Goal: Task Accomplishment & Management: Complete application form

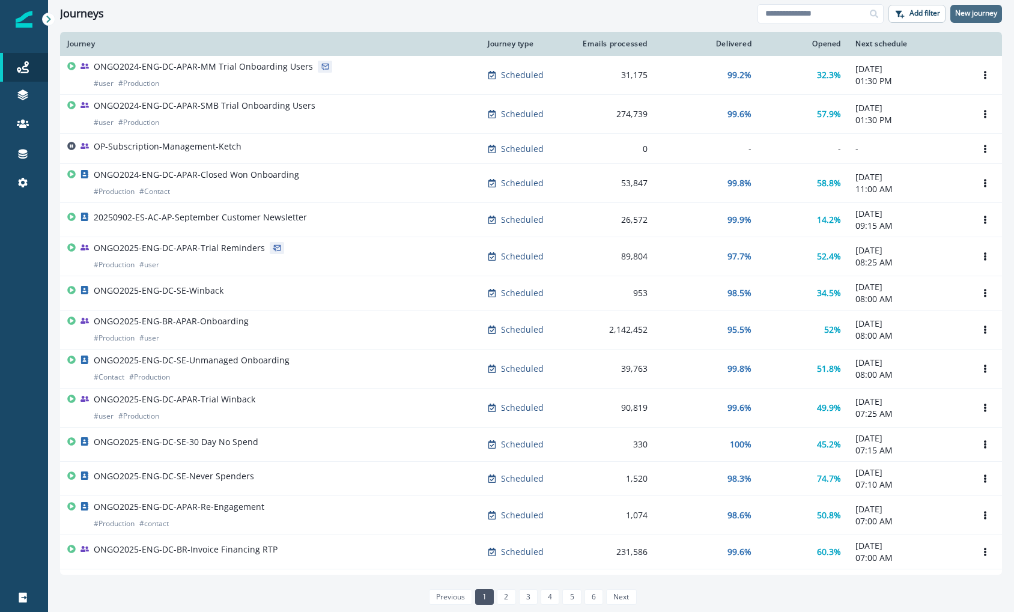
click at [999, 8] on button "New journey" at bounding box center [977, 14] width 52 height 18
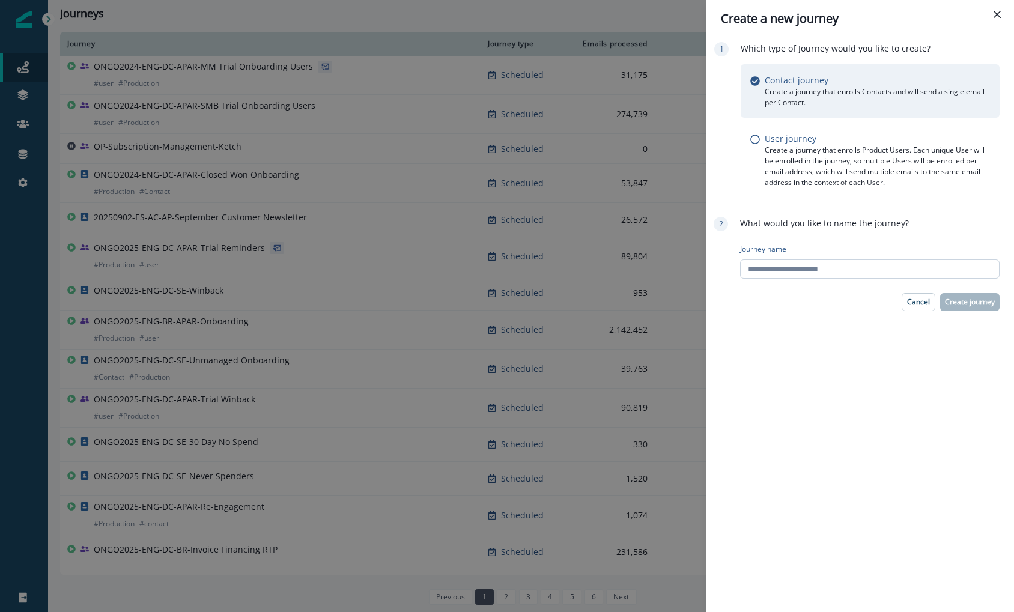
click at [880, 264] on input "Journey name" at bounding box center [870, 269] width 260 height 19
click at [831, 270] on input "**********" at bounding box center [870, 269] width 260 height 19
type input "**********"
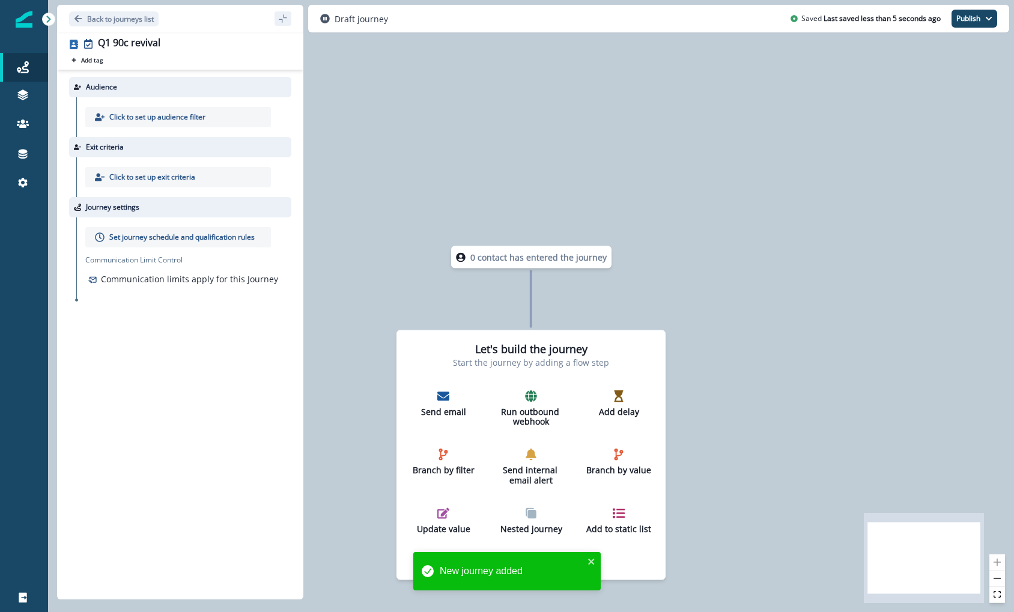
click at [172, 114] on p "Click to set up audience filter" at bounding box center [157, 117] width 96 height 11
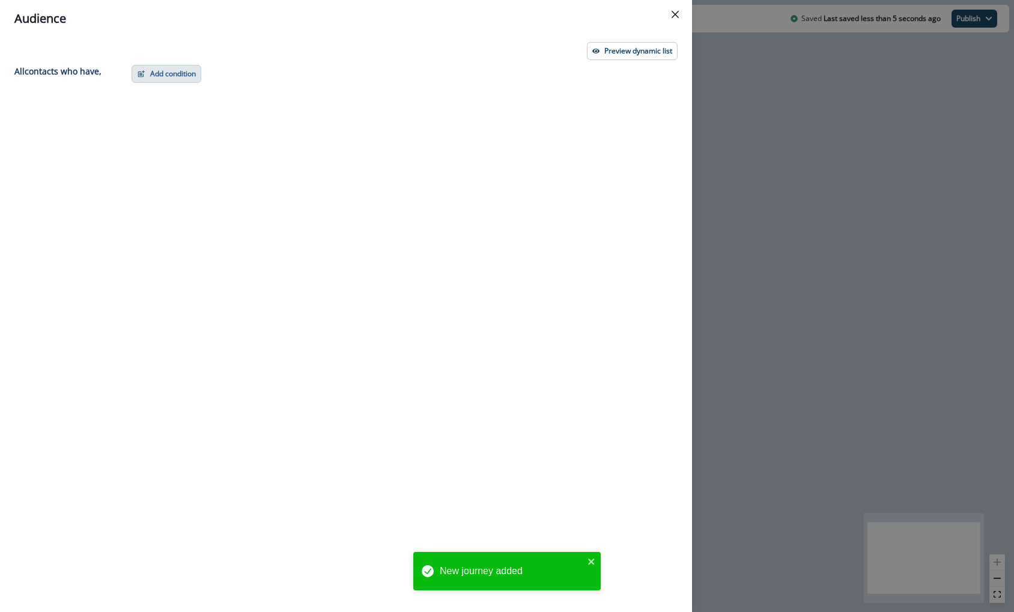
click at [153, 66] on button "Add condition" at bounding box center [167, 74] width 70 height 18
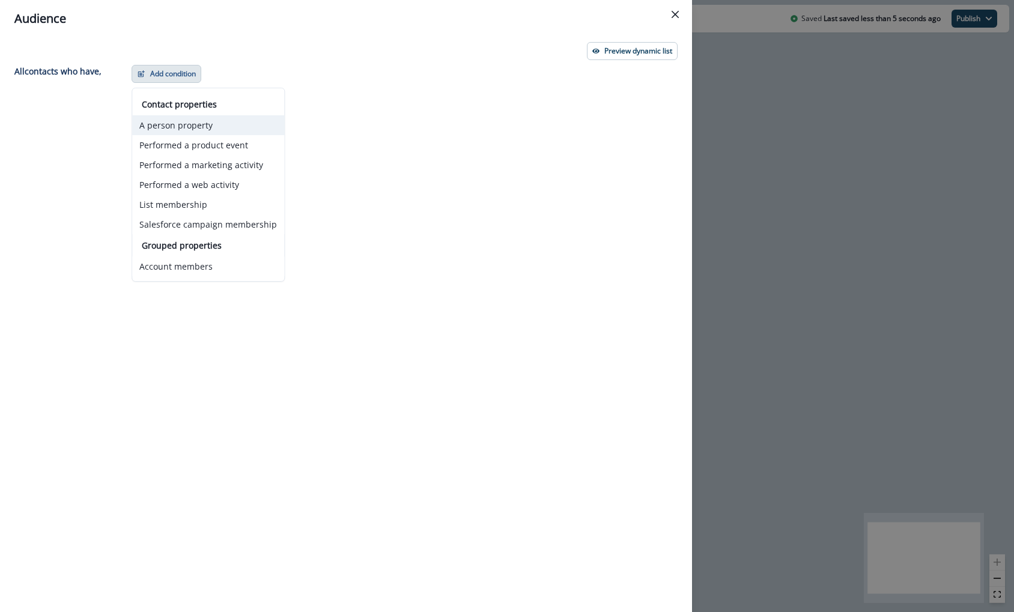
click at [222, 129] on button "A person property" at bounding box center [208, 125] width 152 height 20
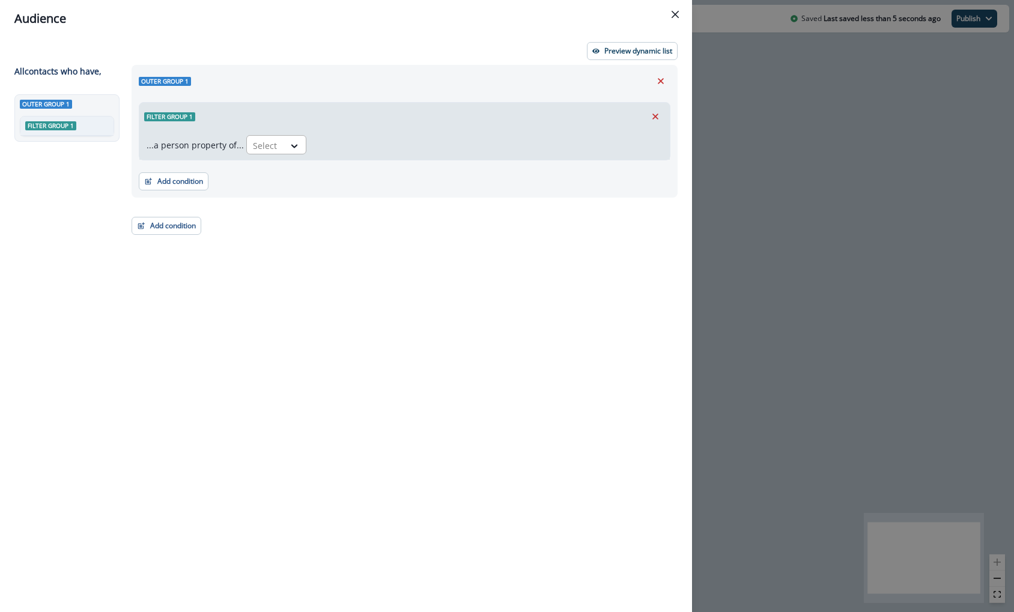
click at [273, 145] on div at bounding box center [265, 145] width 25 height 15
click at [193, 131] on div "...a person property of... Select" at bounding box center [404, 144] width 531 height 29
click at [180, 186] on button "Add condition" at bounding box center [174, 181] width 70 height 18
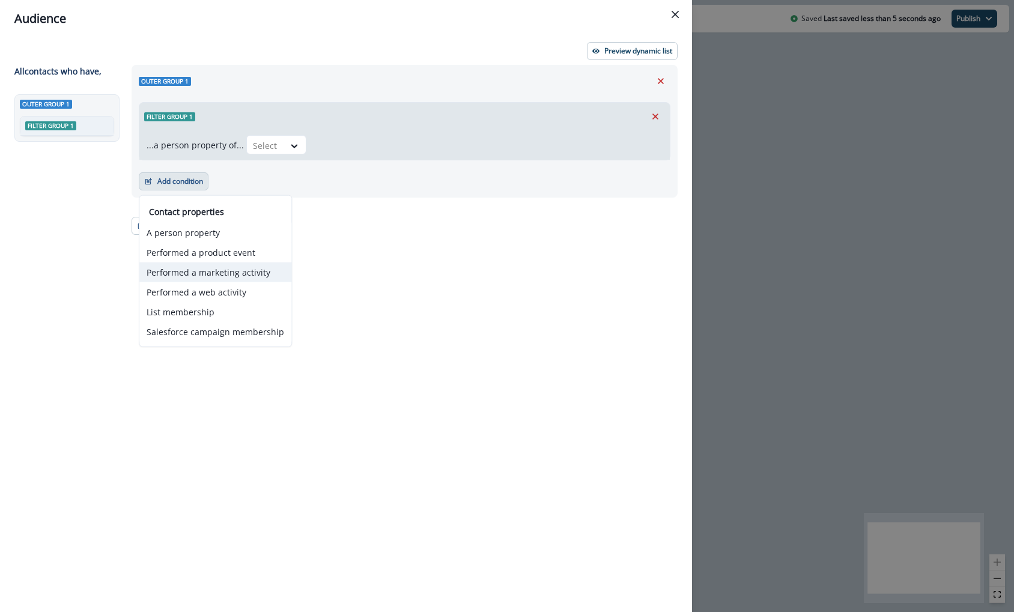
click at [233, 263] on button "Performed a marketing activity" at bounding box center [215, 273] width 152 height 20
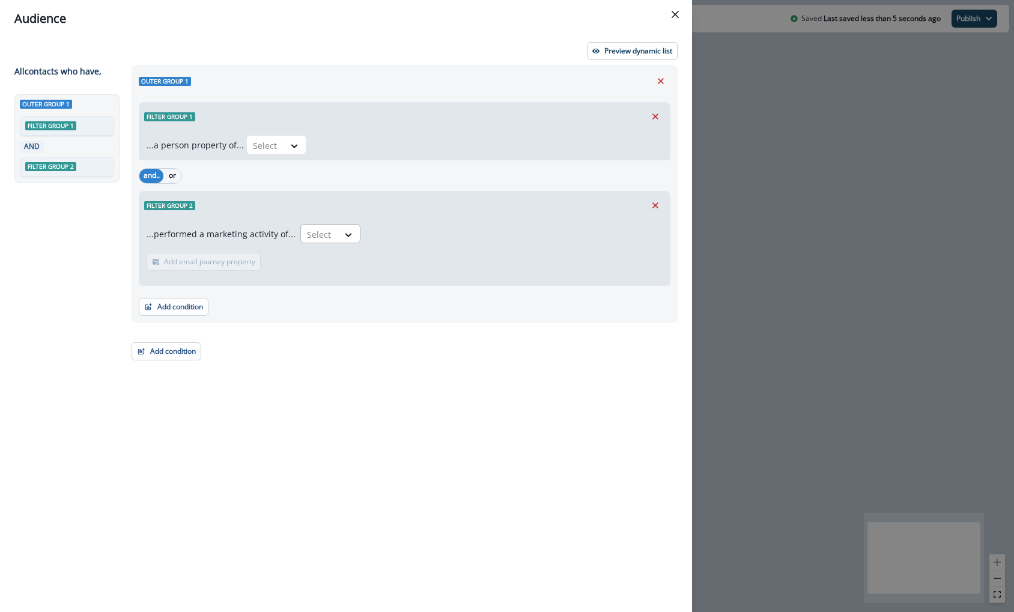
click at [320, 232] on div at bounding box center [319, 234] width 25 height 15
click at [603, 234] on div "...performed a marketing activity of... Select Add email journey property Email…" at bounding box center [404, 252] width 531 height 66
click at [639, 218] on div "Filter group 2" at bounding box center [404, 206] width 531 height 28
click at [657, 202] on icon "Remove" at bounding box center [655, 205] width 11 height 11
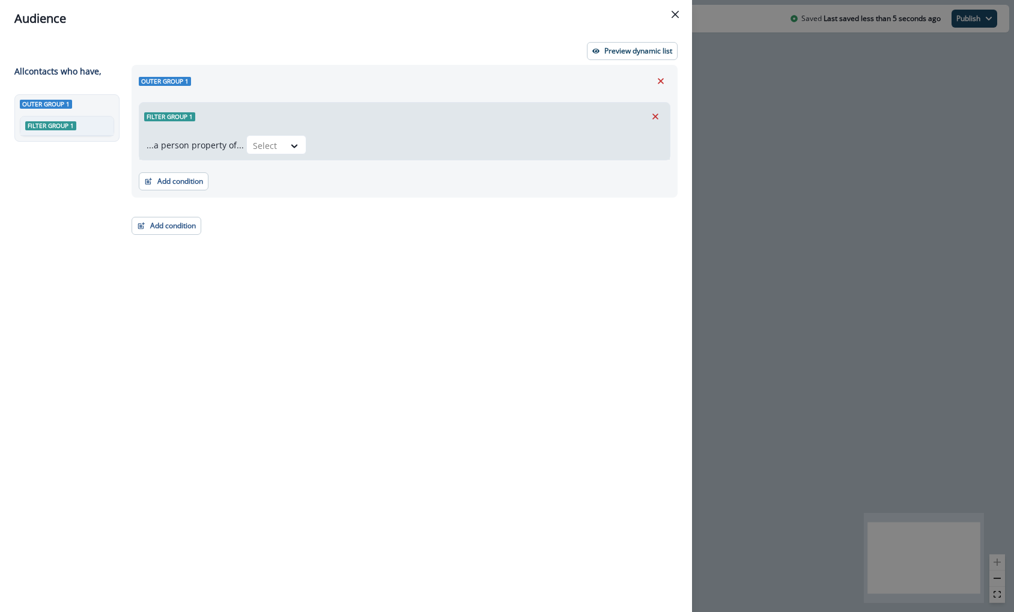
click at [192, 162] on div "Add condition Contact properties A person property Performed a product event Pe…" at bounding box center [405, 175] width 532 height 30
click at [192, 177] on button "Add condition" at bounding box center [174, 181] width 70 height 18
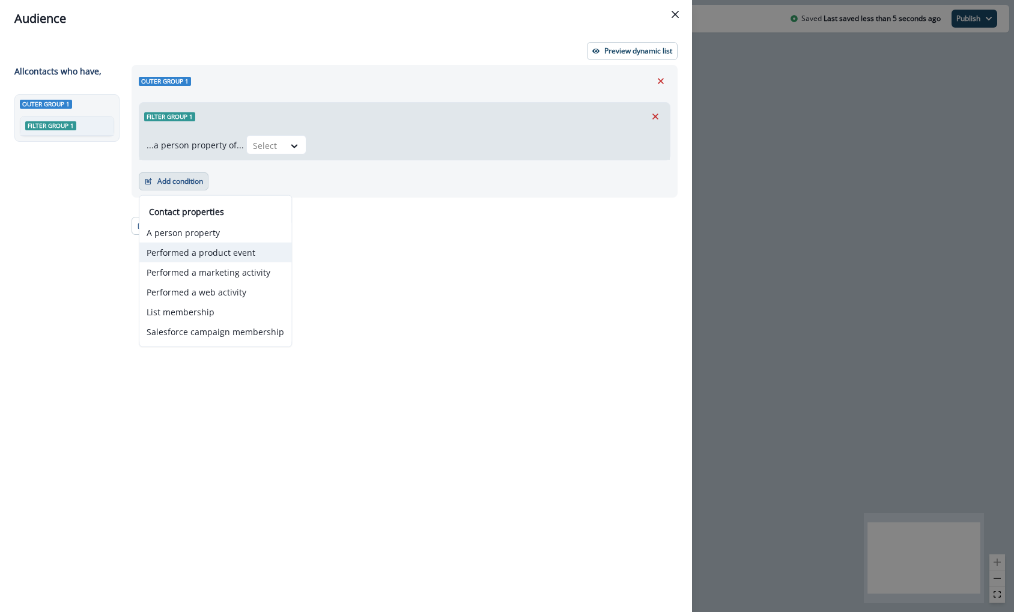
click at [232, 260] on button "Performed a product event" at bounding box center [215, 253] width 152 height 20
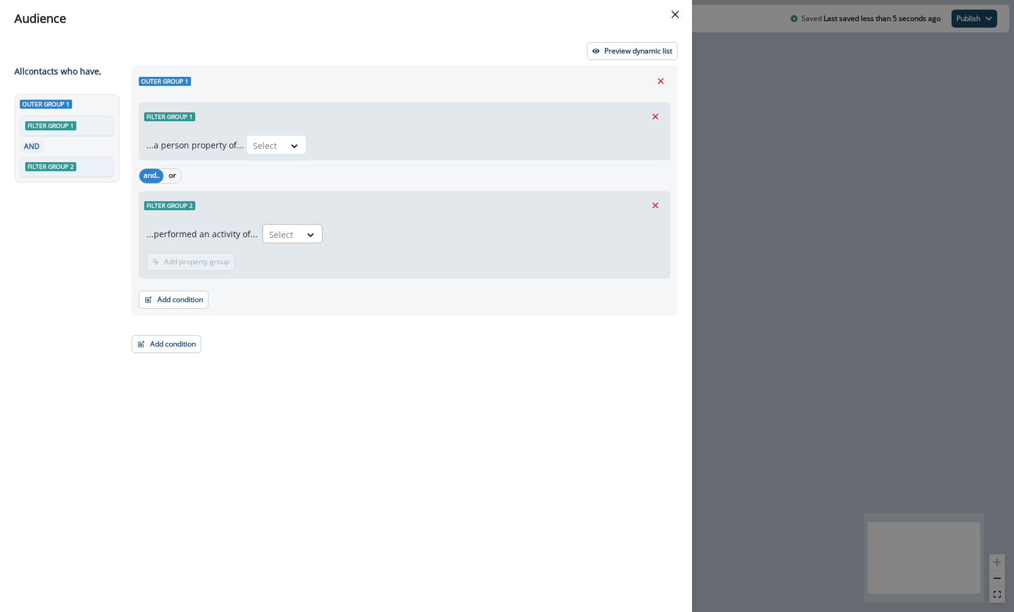
click at [284, 240] on div at bounding box center [281, 234] width 25 height 15
type input "****"
click at [281, 222] on div "...performed an activity of... Select Add frequency Add time frame Add property…" at bounding box center [404, 248] width 531 height 59
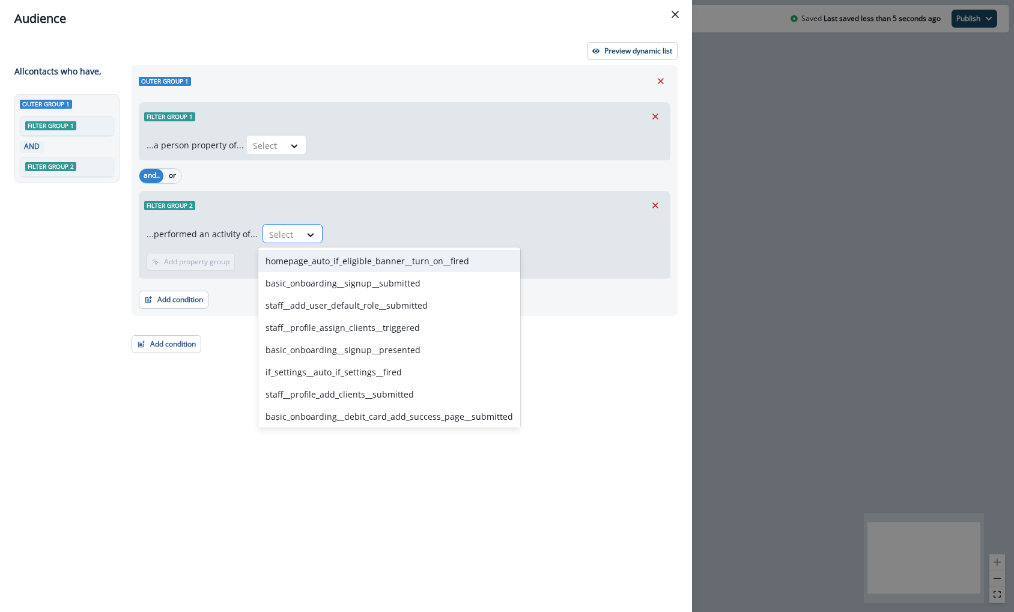
click at [287, 232] on div at bounding box center [281, 234] width 25 height 15
paste input "**********"
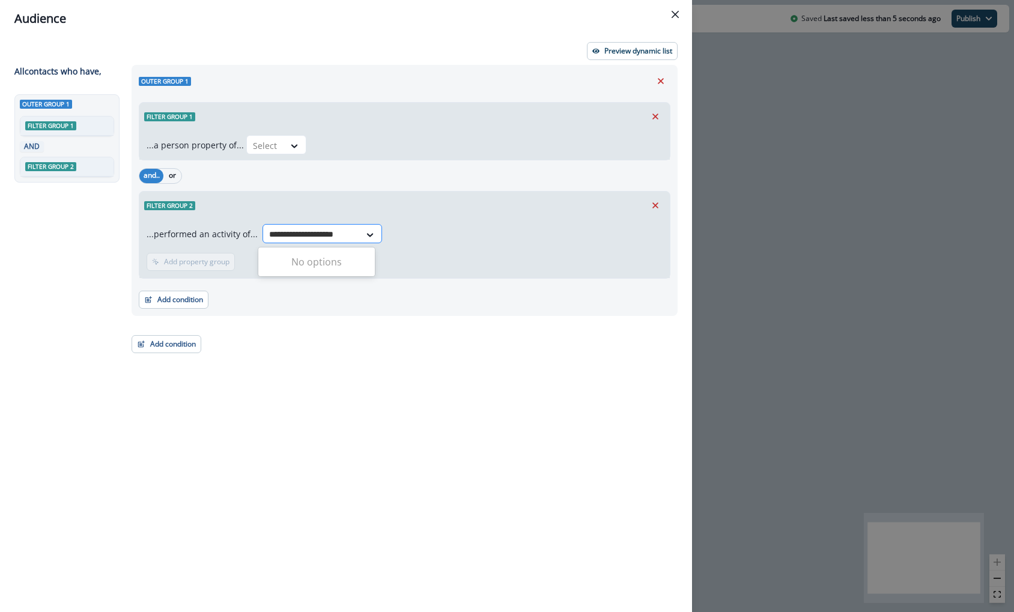
click at [304, 238] on input "**********" at bounding box center [311, 234] width 85 height 13
type input "*****"
click at [663, 207] on button "Remove" at bounding box center [655, 205] width 19 height 18
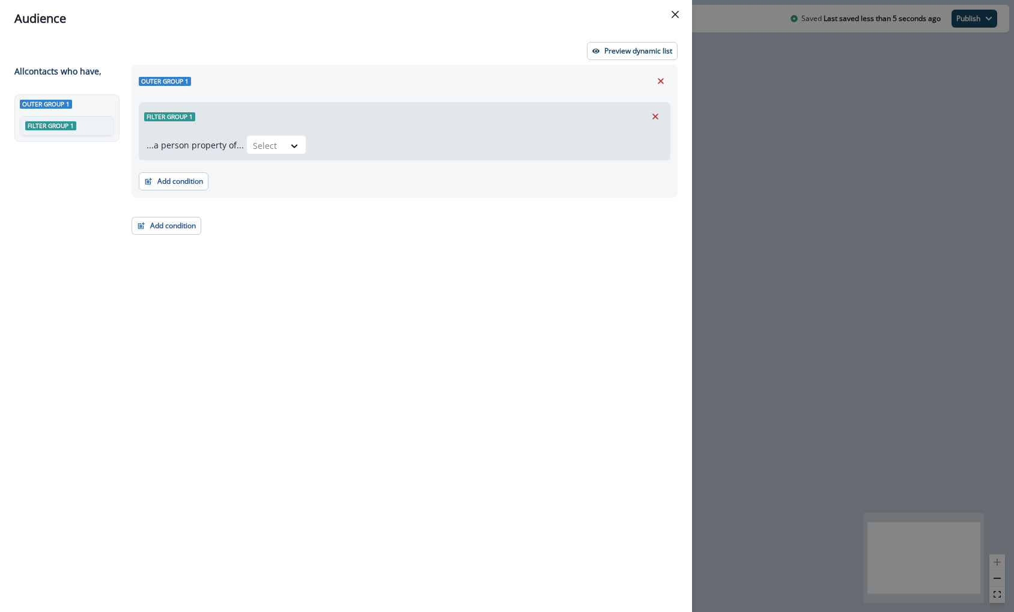
click at [657, 106] on div "Filter group 1" at bounding box center [404, 117] width 531 height 28
click at [657, 116] on icon "Remove" at bounding box center [655, 116] width 11 height 11
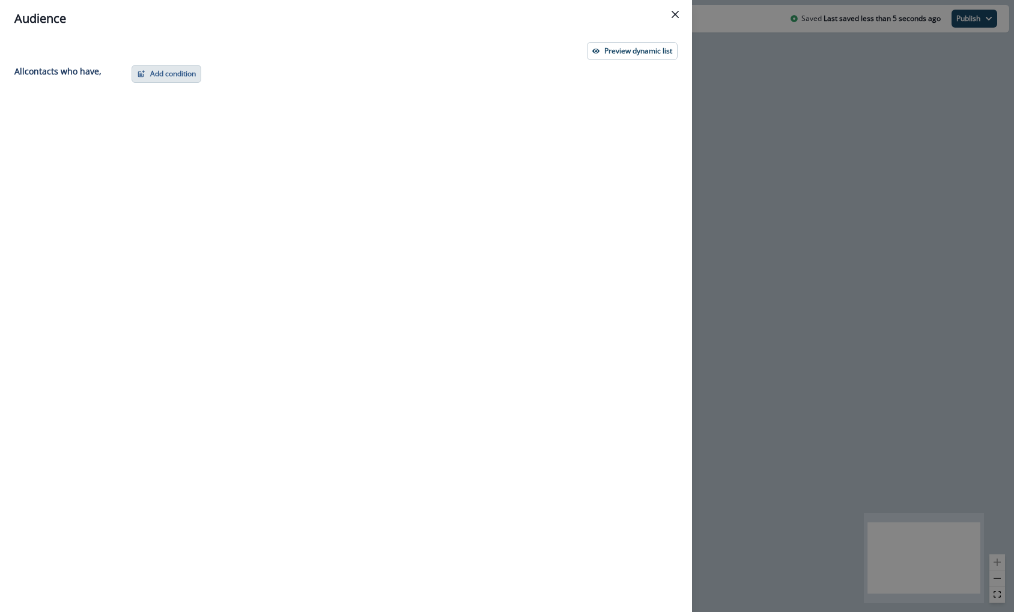
click at [175, 73] on button "Add condition" at bounding box center [167, 74] width 70 height 18
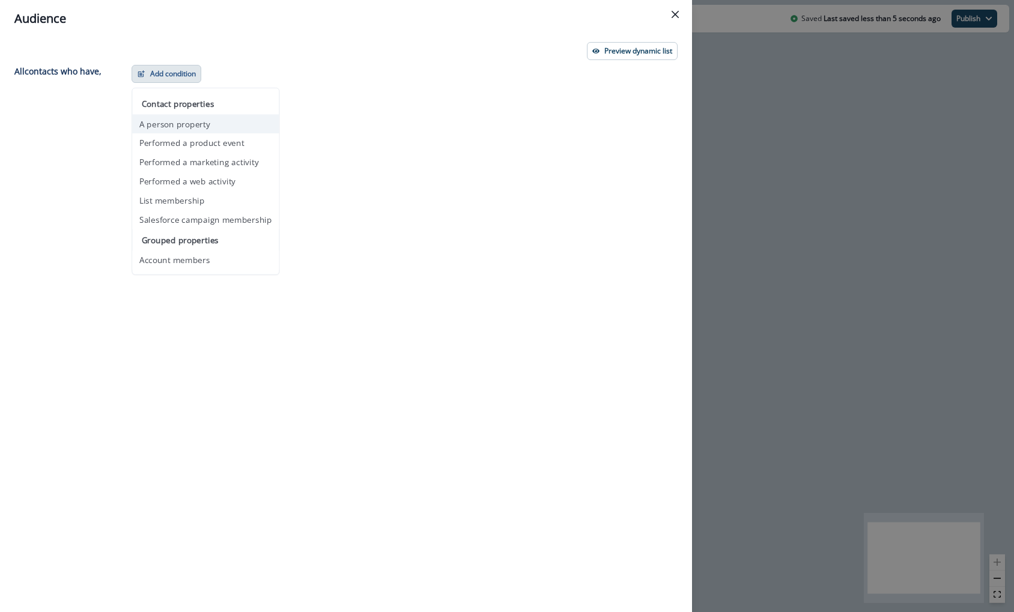
click at [175, 73] on button "Add condition" at bounding box center [167, 74] width 70 height 18
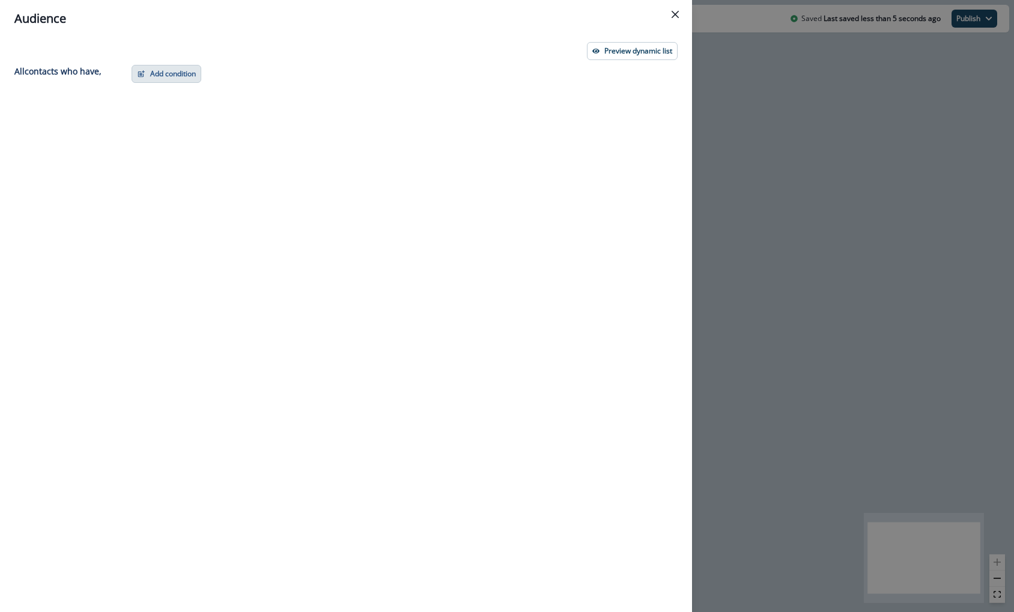
click at [175, 75] on button "Add condition" at bounding box center [167, 74] width 70 height 18
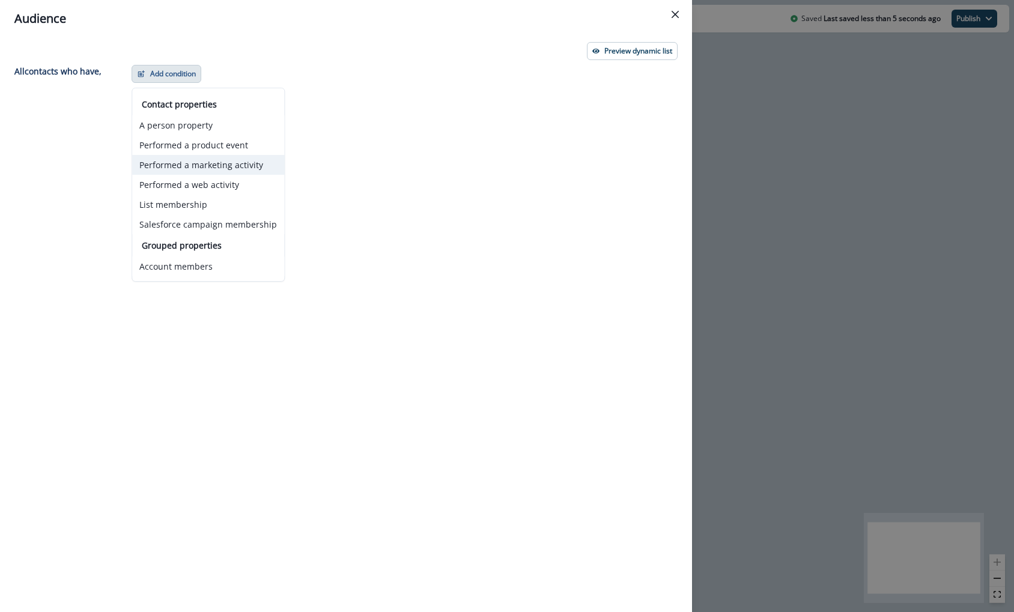
click at [192, 169] on button "Performed a marketing activity" at bounding box center [208, 165] width 152 height 20
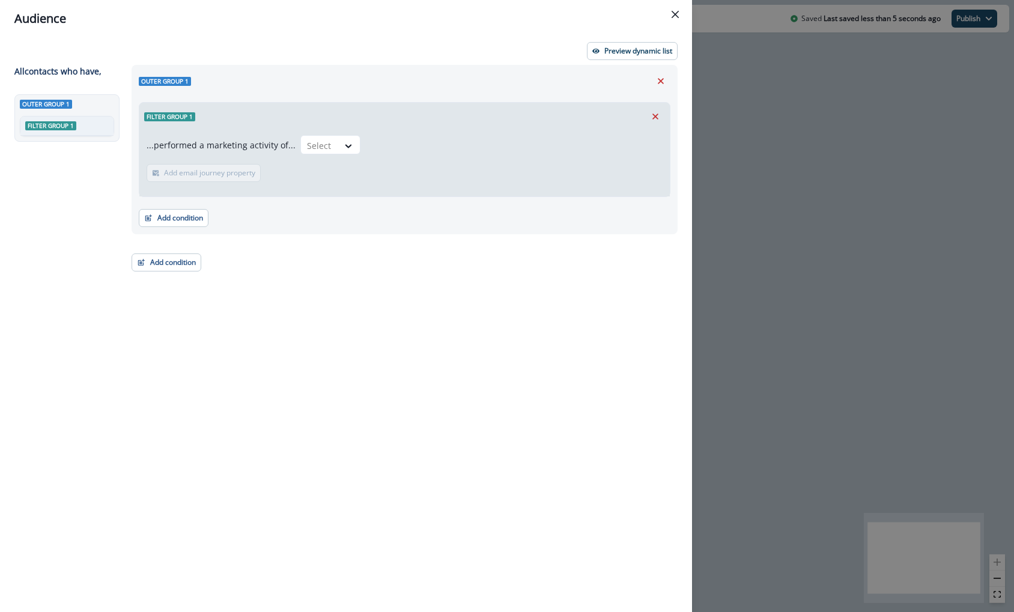
click at [294, 156] on div "...performed a marketing activity of... Select Add email journey property Email…" at bounding box center [404, 163] width 531 height 66
click at [316, 145] on div at bounding box center [319, 145] width 25 height 15
click at [269, 135] on div "...performed a marketing activity of... Select" at bounding box center [254, 144] width 214 height 19
click at [177, 236] on div "Outer group 1 Filter group 1 ...performed a marketing activity of... Select Add…" at bounding box center [400, 316] width 553 height 503
click at [176, 227] on div "Outer group 1 Filter group 1 ...performed a marketing activity of... Select Add…" at bounding box center [405, 149] width 546 height 169
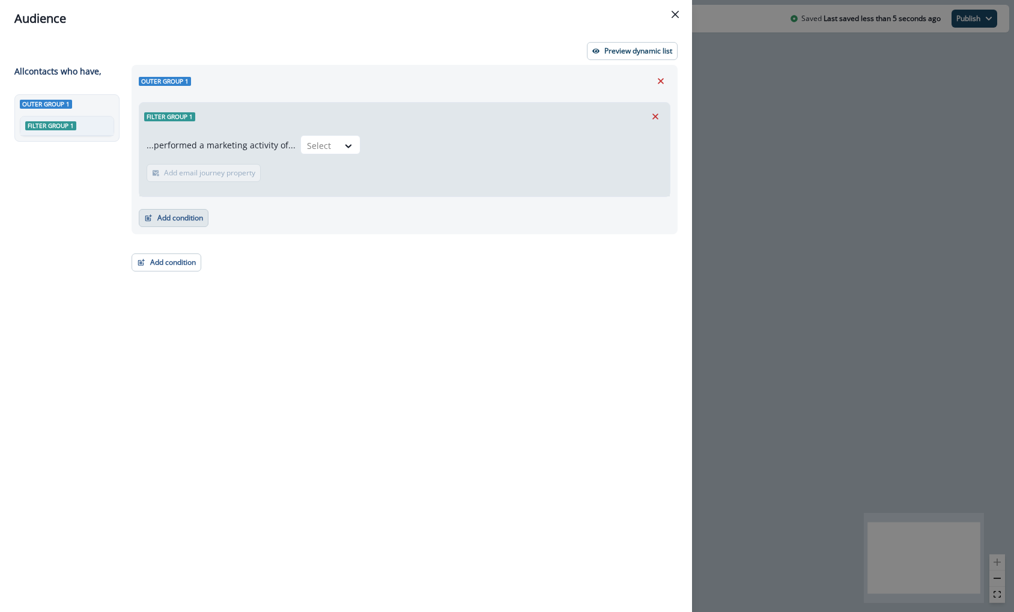
click at [175, 224] on button "Add condition" at bounding box center [174, 218] width 70 height 18
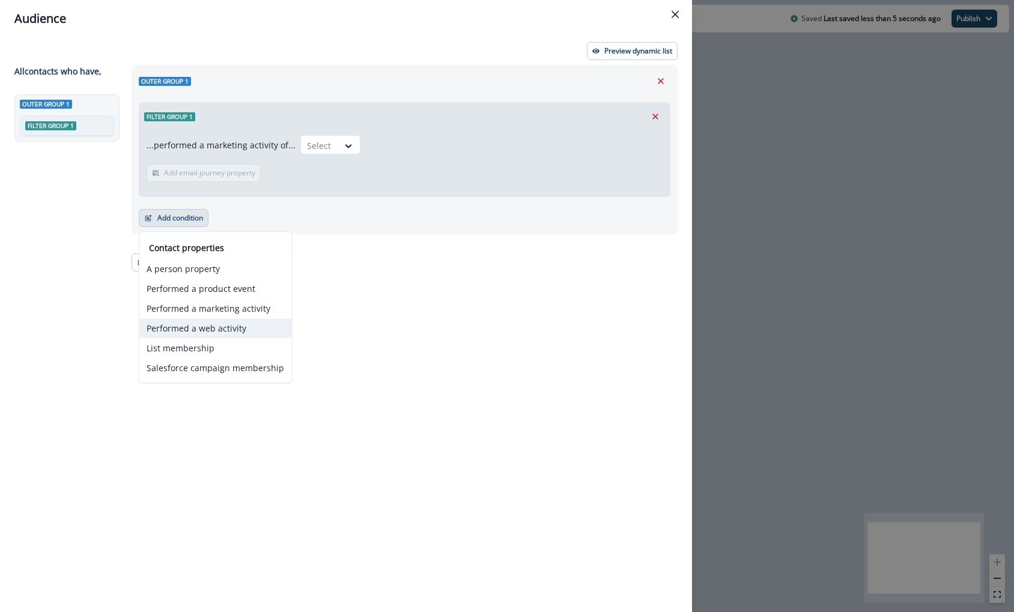
click at [229, 326] on button "Performed a web activity" at bounding box center [215, 328] width 152 height 20
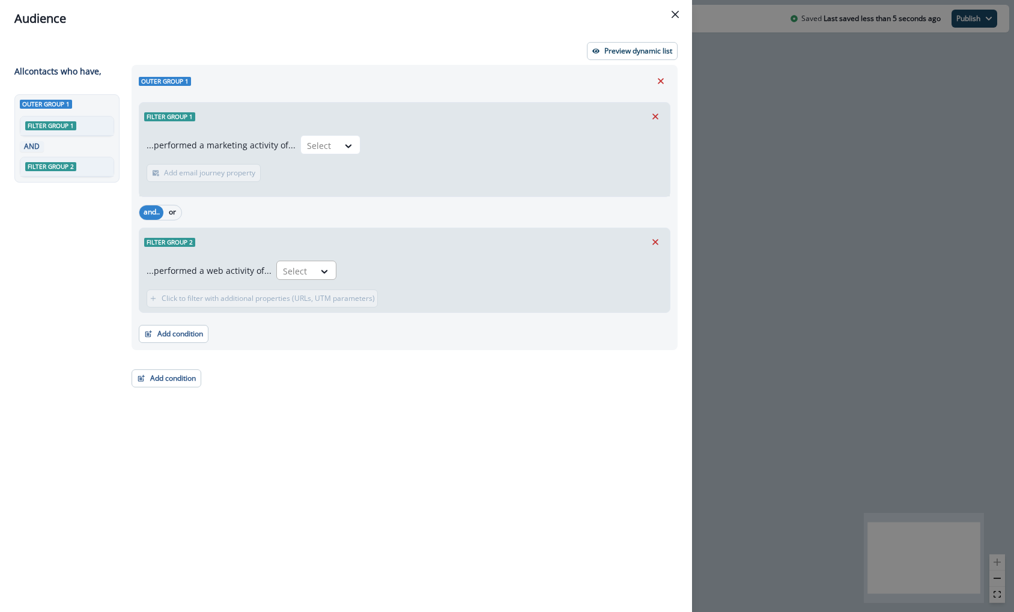
click at [294, 274] on div at bounding box center [295, 271] width 25 height 15
click at [665, 242] on button "Remove" at bounding box center [655, 242] width 19 height 18
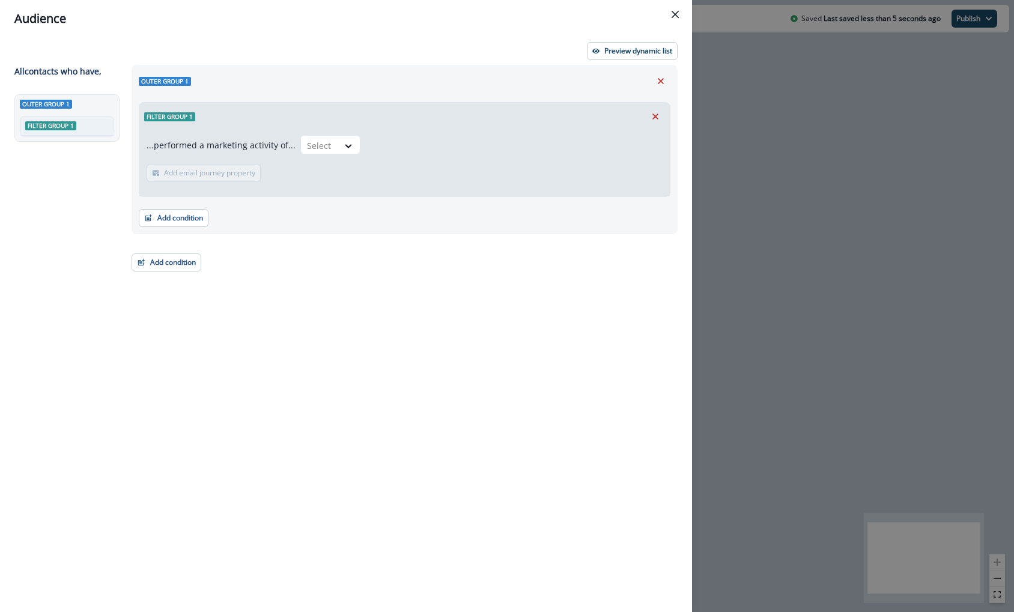
click at [659, 242] on div "Outer group 1 Filter group 1 ...performed a marketing activity of... Select Add…" at bounding box center [400, 316] width 553 height 503
click at [659, 121] on icon "Remove" at bounding box center [655, 116] width 11 height 11
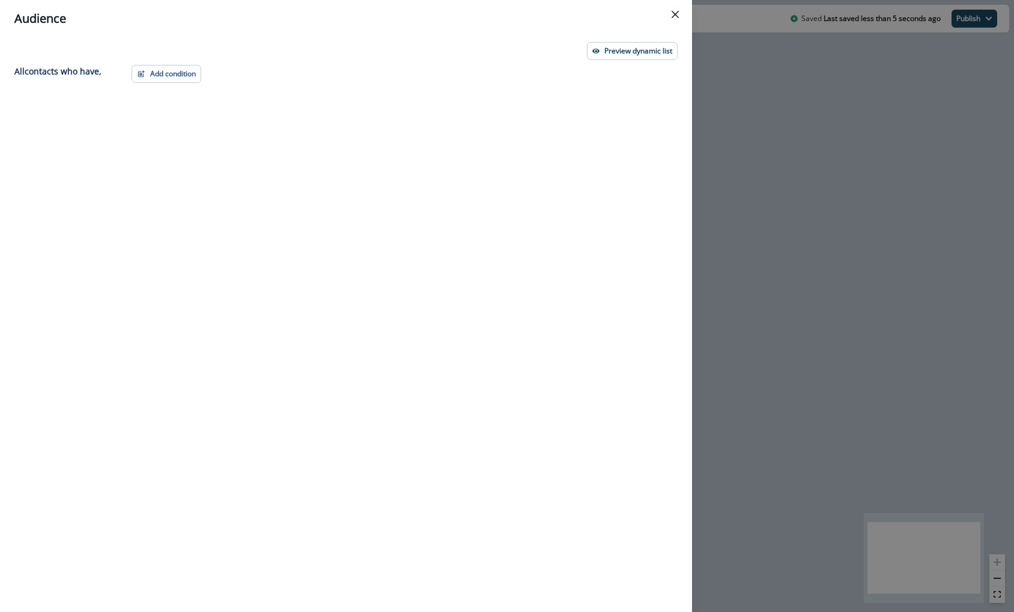
click at [159, 59] on div "Preview dynamic list" at bounding box center [345, 51] width 663 height 18
click at [160, 78] on button "Add condition" at bounding box center [167, 74] width 70 height 18
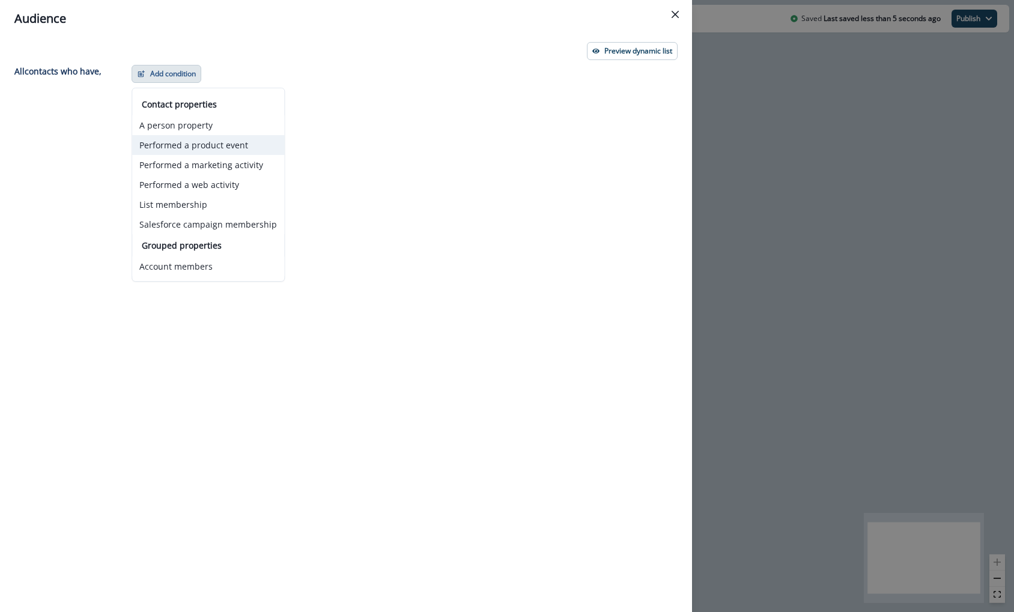
click at [184, 147] on button "Performed a product event" at bounding box center [208, 145] width 152 height 20
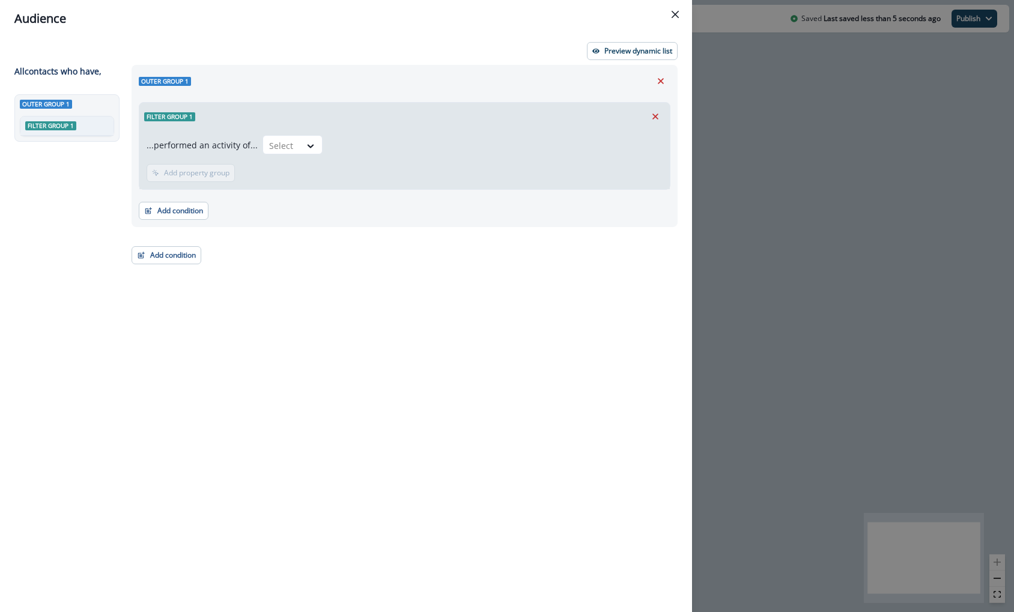
click at [264, 155] on div "...performed an activity of... Select" at bounding box center [405, 147] width 516 height 24
click at [276, 151] on div at bounding box center [281, 145] width 25 height 15
type input "*"
click at [462, 129] on div "Filter group 1" at bounding box center [404, 117] width 531 height 28
click at [654, 110] on button "Remove" at bounding box center [655, 117] width 19 height 18
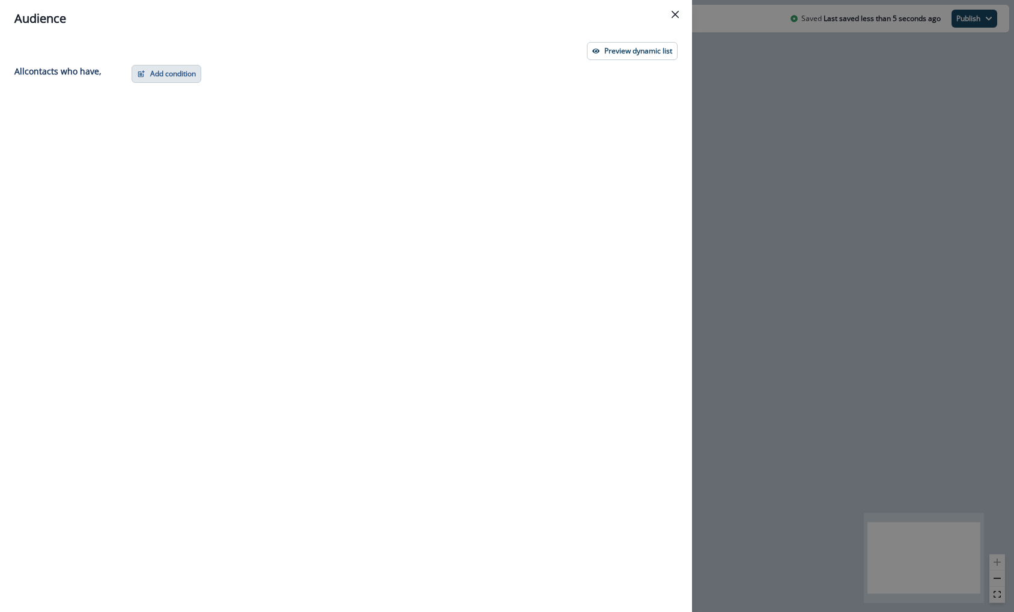
click at [159, 73] on button "Add condition" at bounding box center [167, 74] width 70 height 18
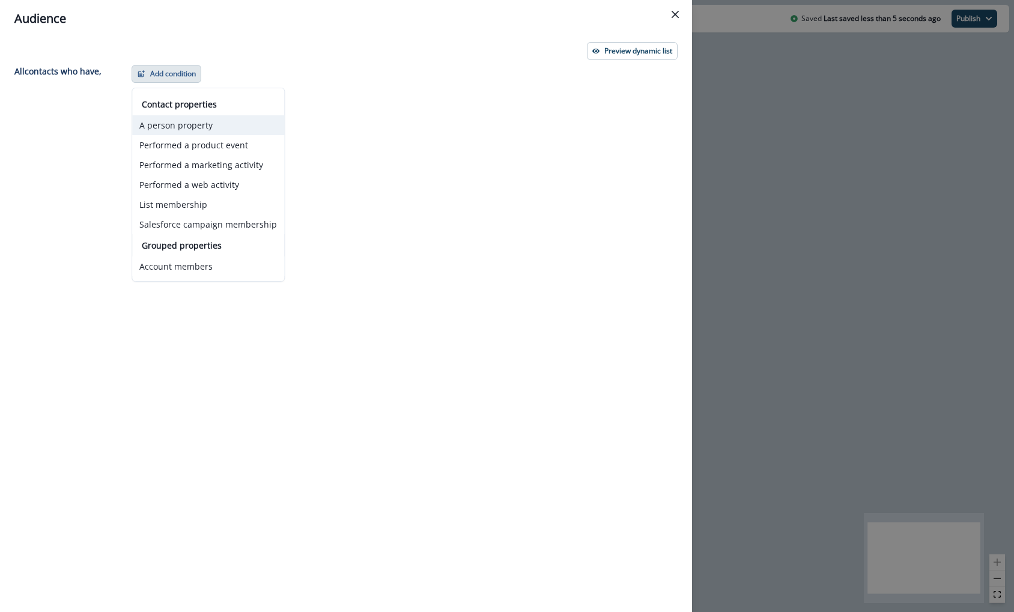
click at [231, 127] on button "A person property" at bounding box center [208, 125] width 152 height 20
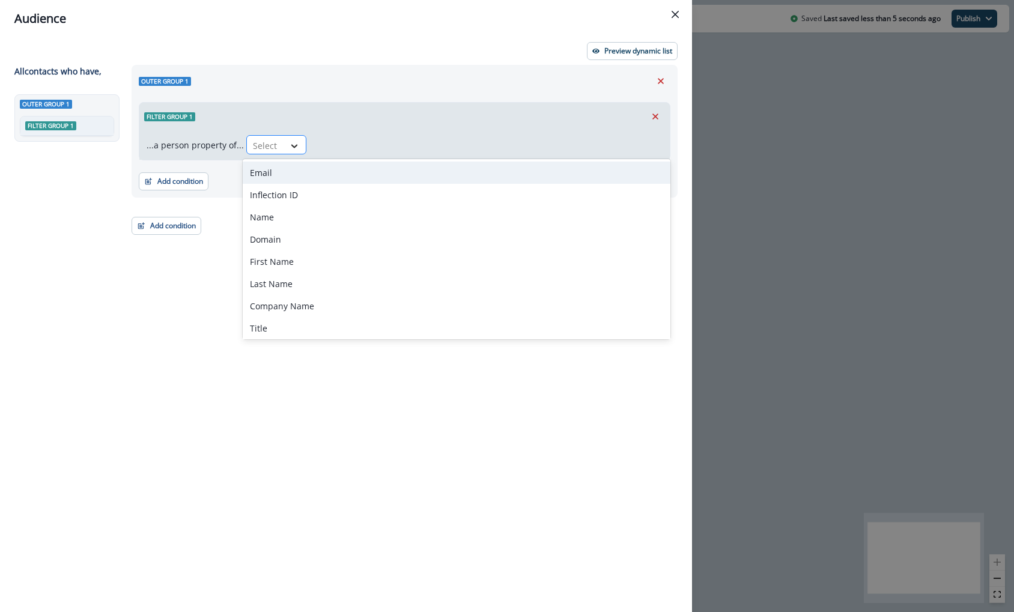
click at [289, 141] on icon at bounding box center [294, 146] width 11 height 12
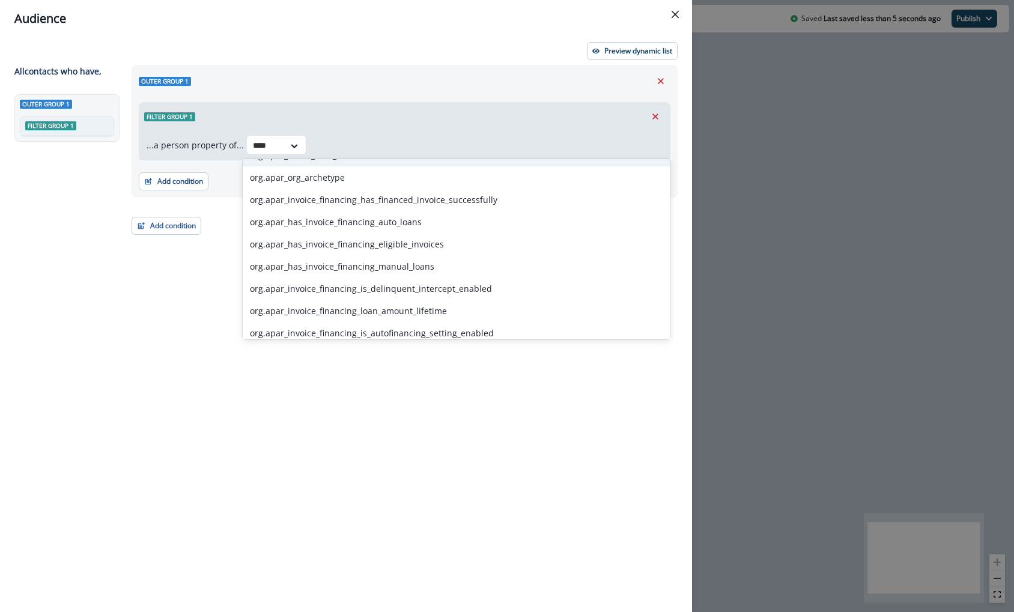
scroll to position [1467, 0]
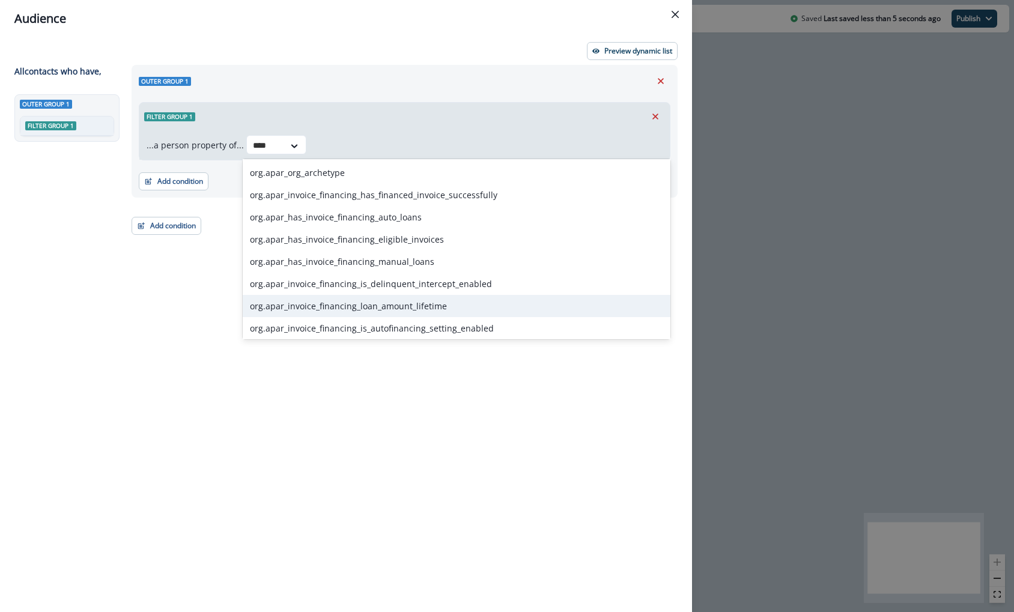
type input "****"
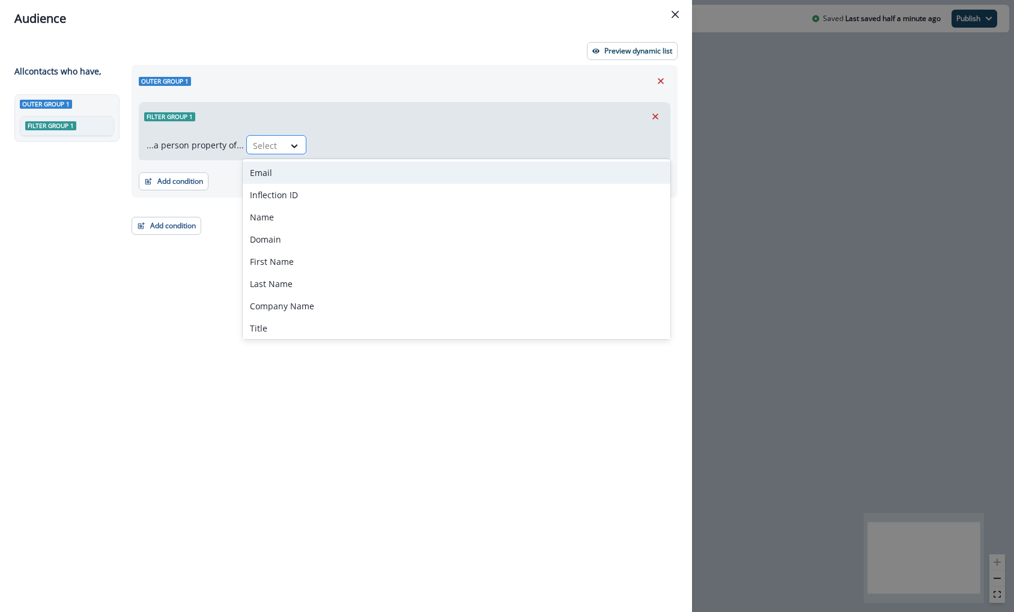
click at [279, 144] on div "Select" at bounding box center [265, 146] width 37 height 20
type input "*****"
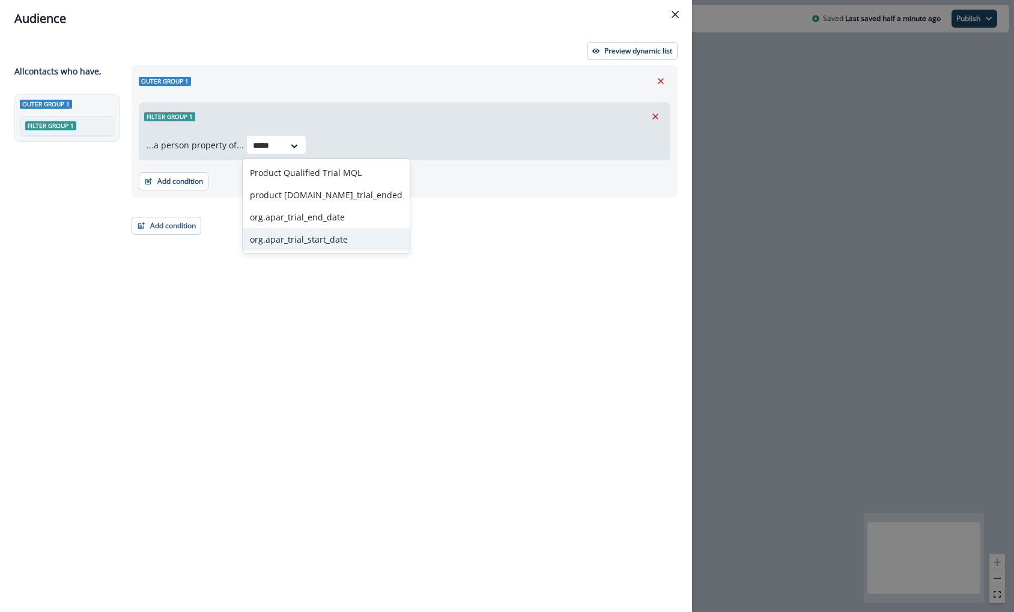
click at [327, 234] on div "org.apar_trial_start_date" at bounding box center [326, 239] width 167 height 22
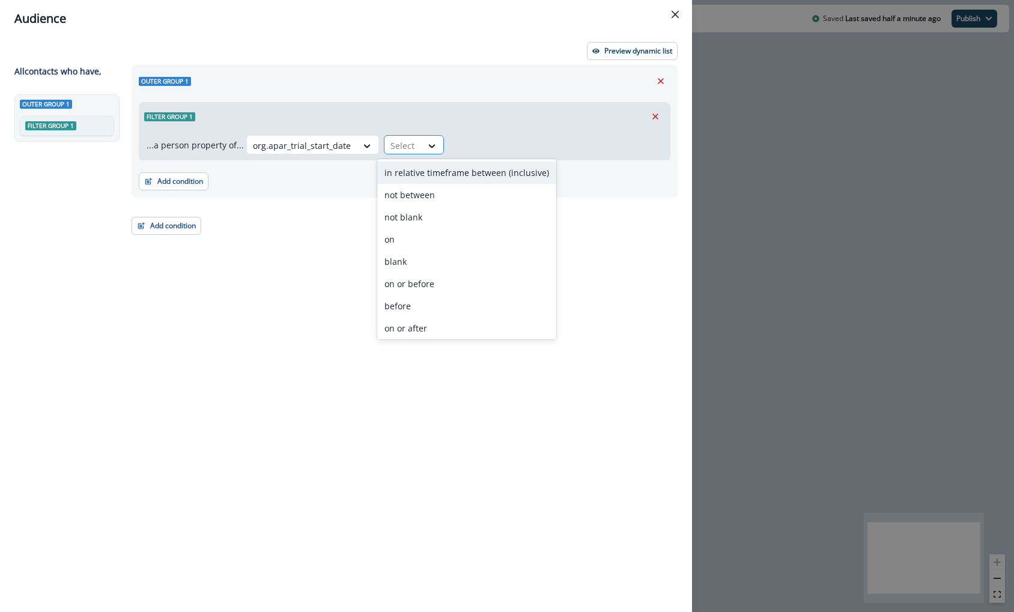
click at [408, 148] on div at bounding box center [403, 145] width 25 height 15
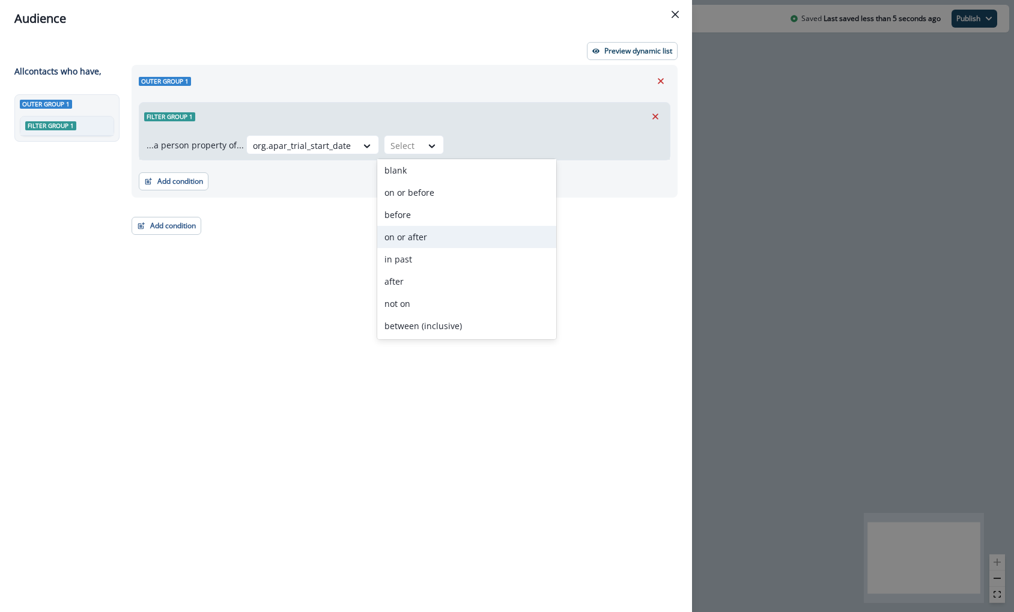
scroll to position [0, 0]
drag, startPoint x: 457, startPoint y: 179, endPoint x: 463, endPoint y: 240, distance: 60.9
click at [463, 240] on div "in relative timeframe between (inclusive) not between not blank on blank on or …" at bounding box center [466, 249] width 179 height 180
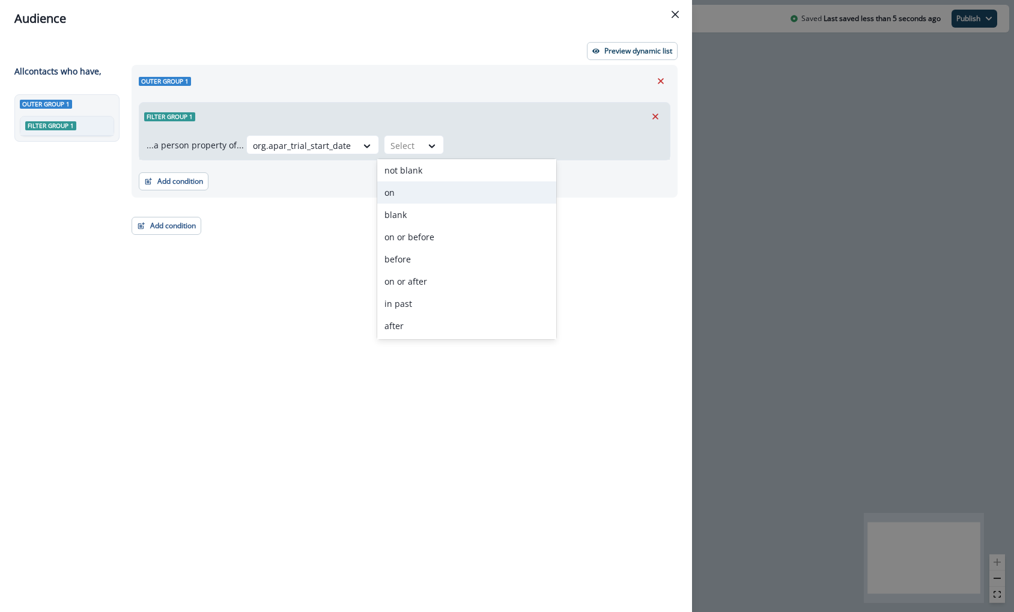
scroll to position [58, 0]
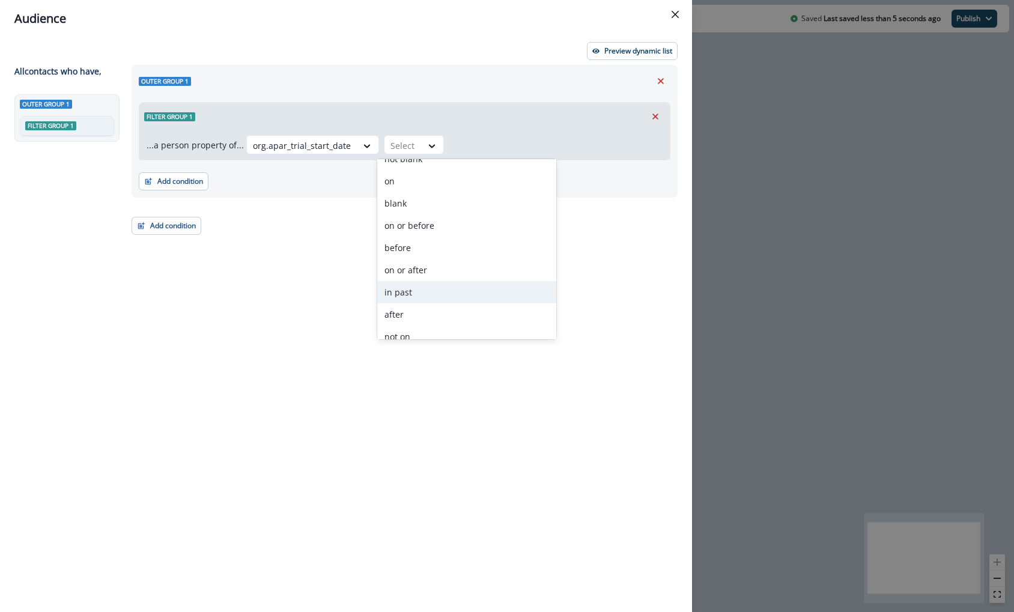
click at [470, 283] on div "in past" at bounding box center [466, 292] width 179 height 22
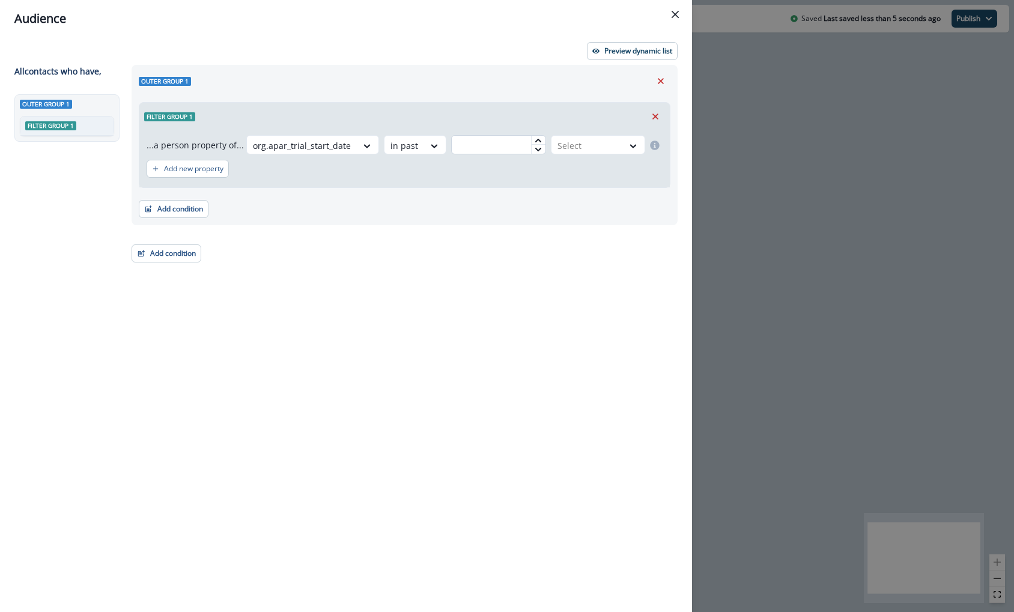
click at [505, 139] on input "text" at bounding box center [498, 144] width 94 height 19
type input "*"
click at [594, 144] on div at bounding box center [587, 145] width 59 height 15
click at [612, 211] on div "month(s)" at bounding box center [596, 217] width 99 height 22
click at [198, 213] on button "Add condition" at bounding box center [174, 209] width 70 height 18
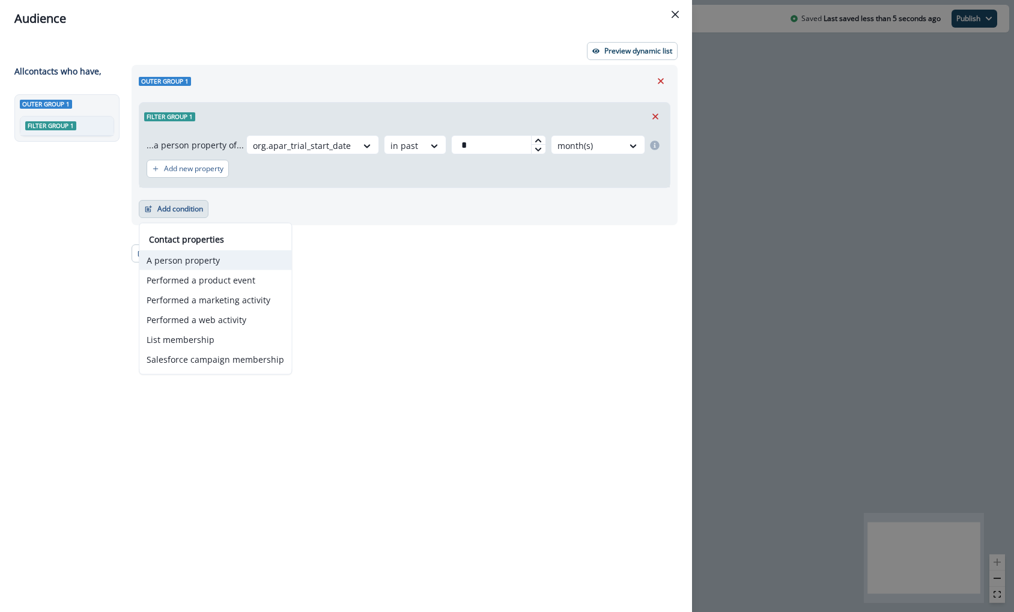
click at [213, 260] on button "A person property" at bounding box center [215, 261] width 152 height 20
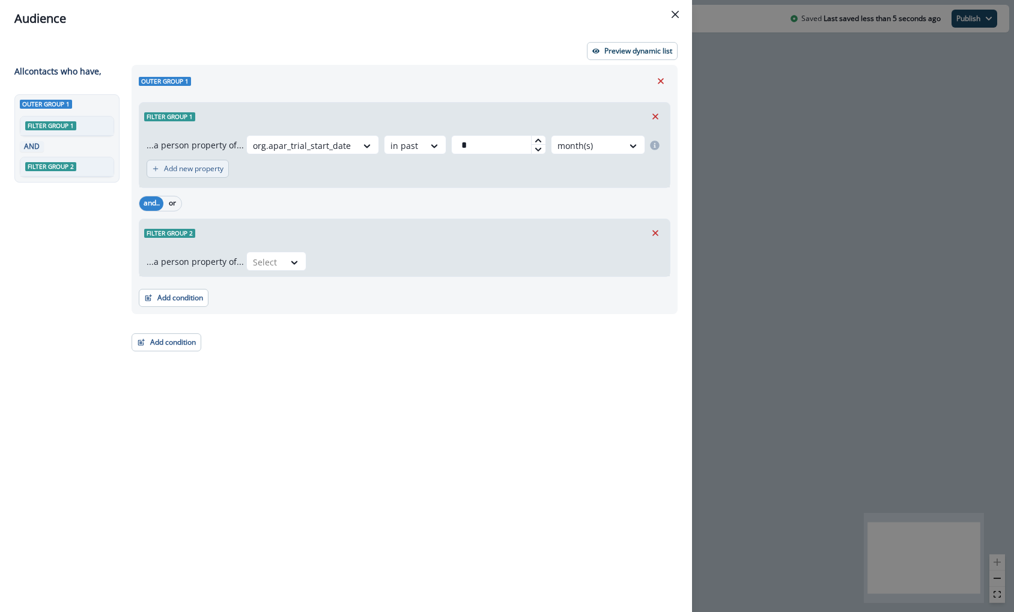
click at [189, 168] on p "Add new property" at bounding box center [193, 169] width 59 height 8
click at [228, 167] on div "Select" at bounding box center [211, 175] width 37 height 20
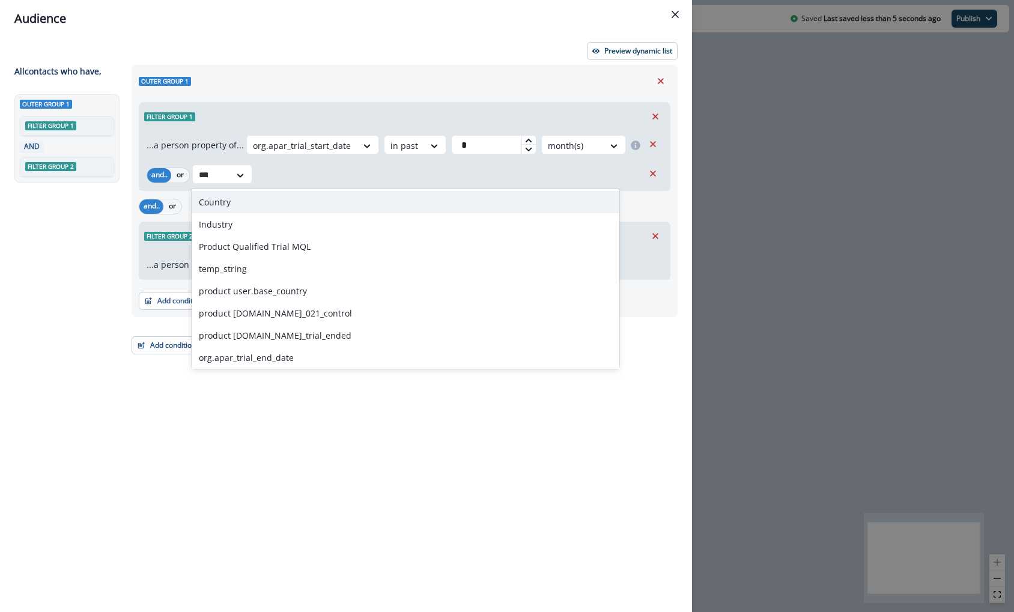
type input "*****"
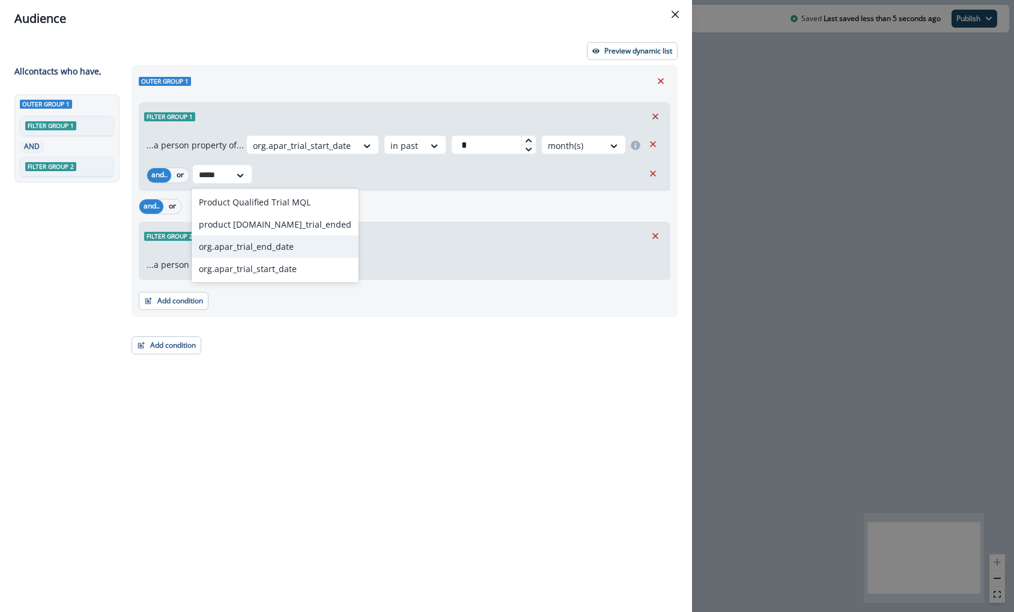
click at [255, 245] on div "org.apar_trial_end_date" at bounding box center [275, 247] width 167 height 22
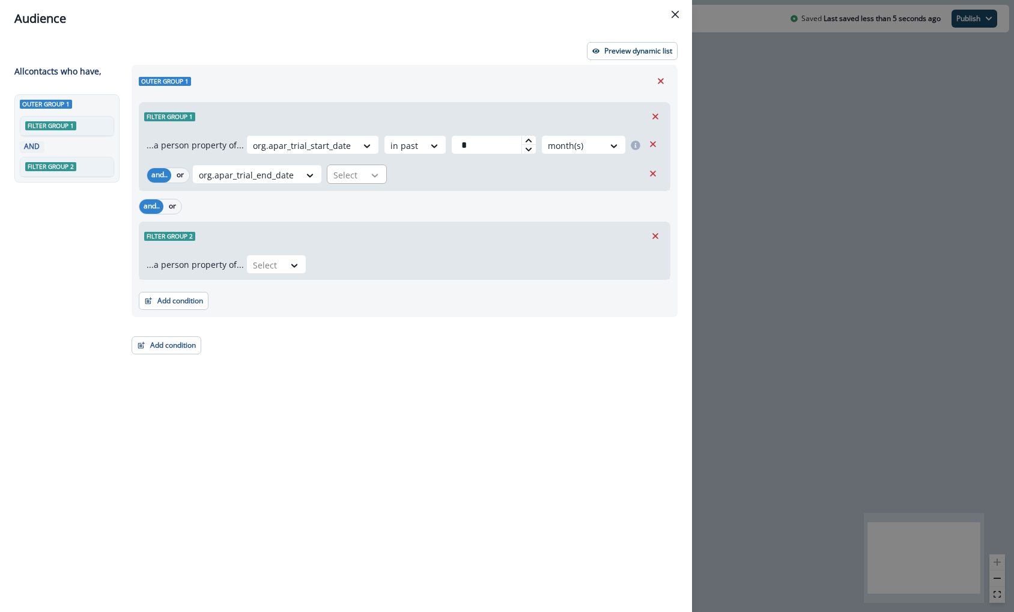
click at [365, 172] on div at bounding box center [375, 175] width 20 height 12
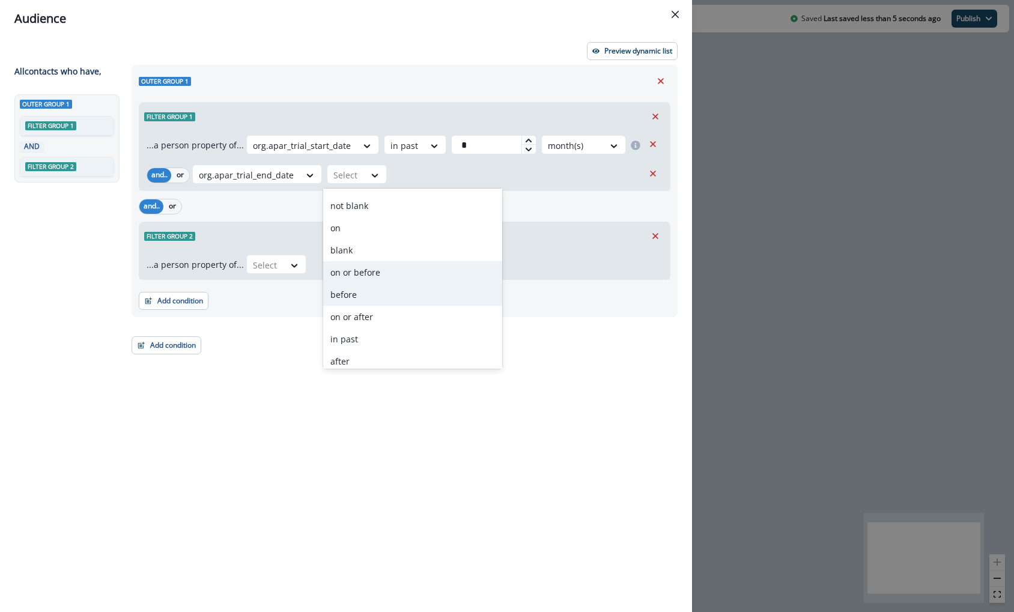
scroll to position [91, 0]
click at [402, 293] on div "in past" at bounding box center [412, 289] width 179 height 22
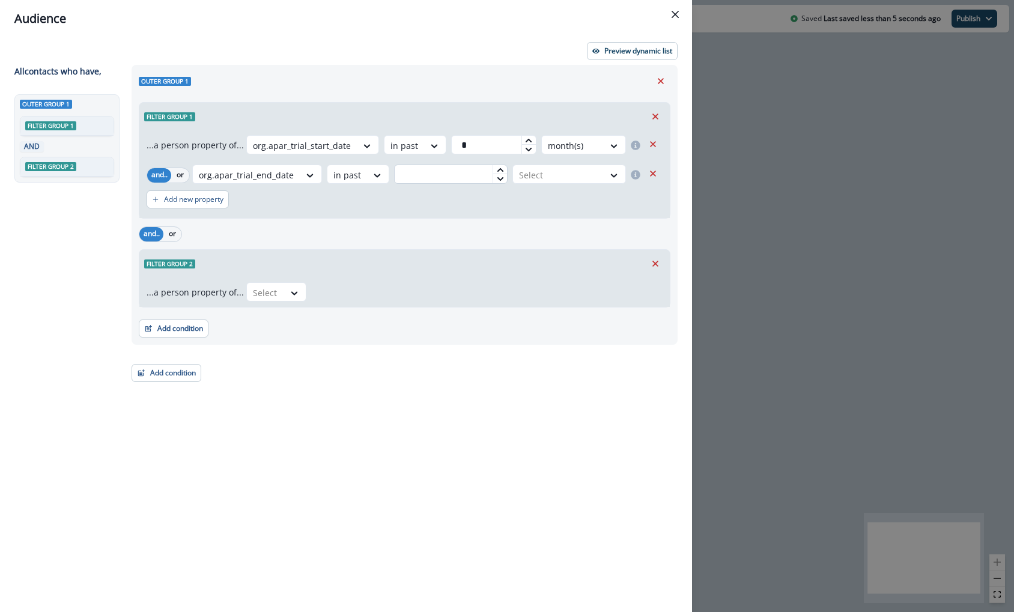
click at [458, 177] on input "text" at bounding box center [451, 174] width 114 height 19
type input "*"
click at [585, 171] on div at bounding box center [558, 175] width 79 height 15
click at [581, 236] on div "month(s)" at bounding box center [568, 247] width 117 height 22
click at [659, 263] on icon "Remove" at bounding box center [655, 263] width 11 height 11
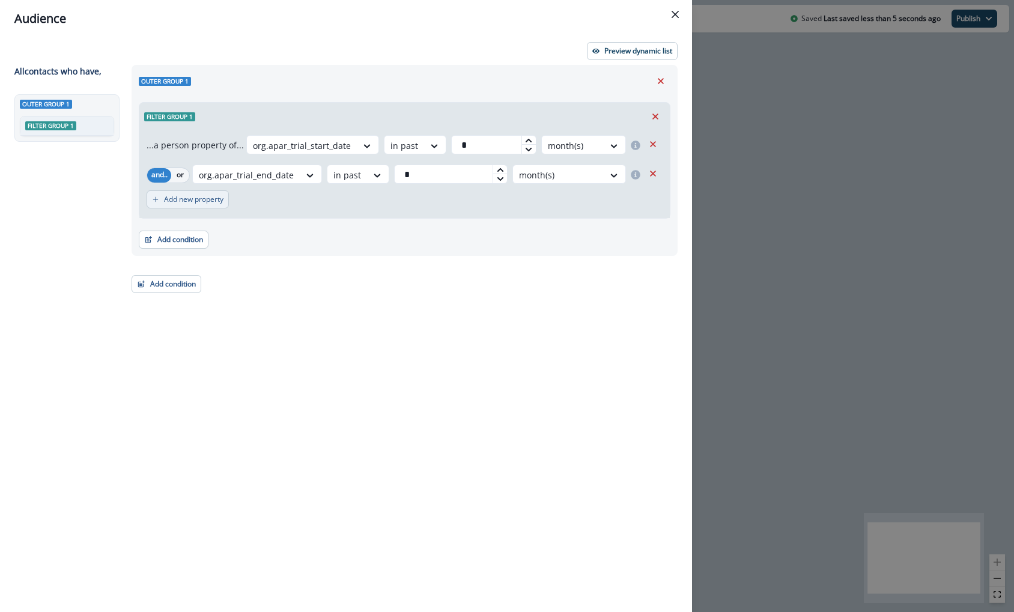
click at [172, 207] on button "Add new property" at bounding box center [188, 199] width 82 height 18
click at [227, 206] on div "Select" at bounding box center [211, 206] width 37 height 20
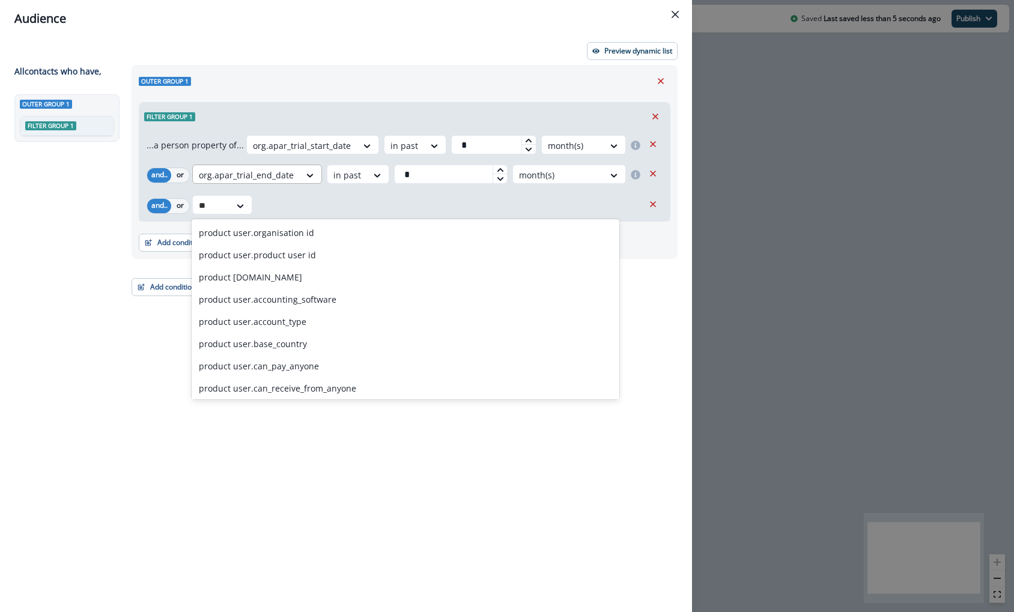
type input "*"
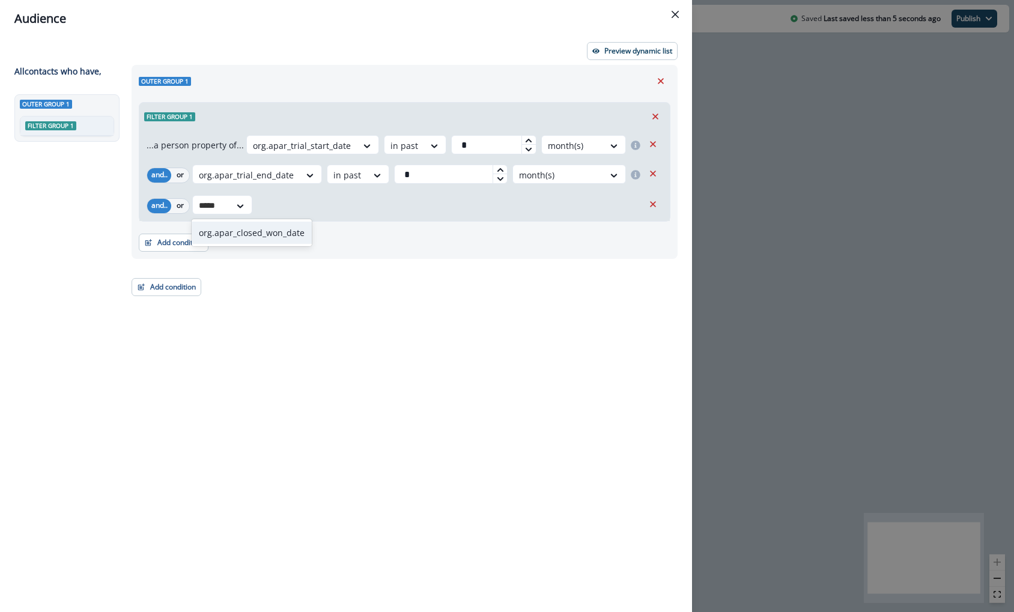
type input "******"
click at [272, 237] on div "org.apar_closed_won_date" at bounding box center [252, 233] width 120 height 22
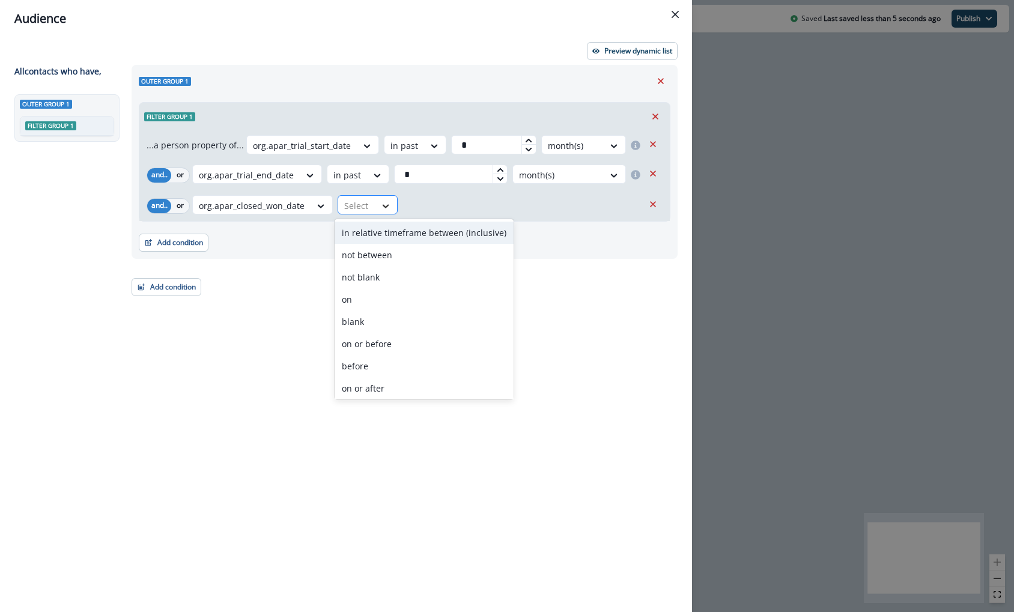
click at [385, 205] on icon at bounding box center [386, 206] width 7 height 4
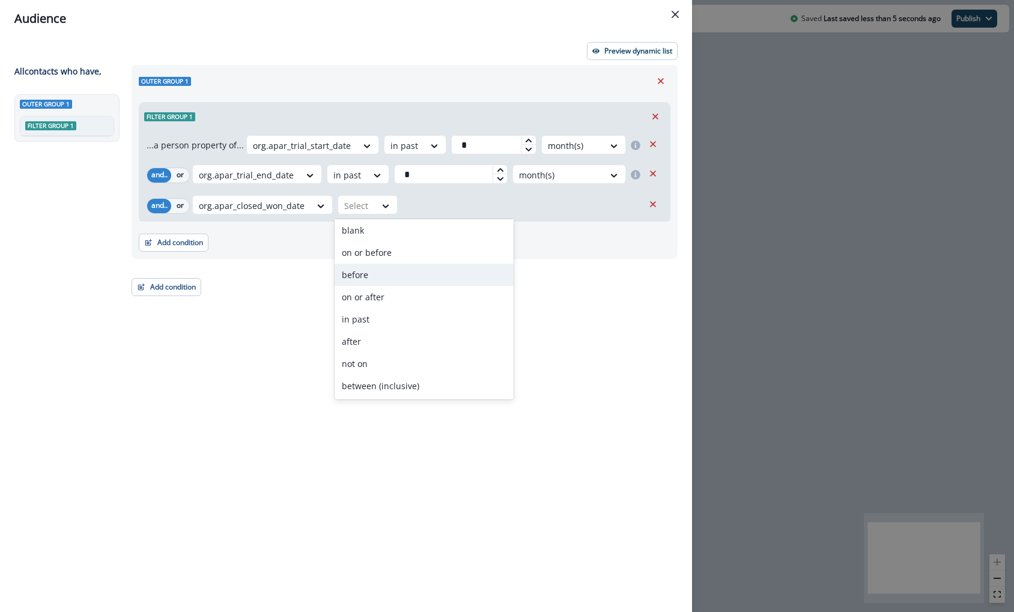
scroll to position [0, 0]
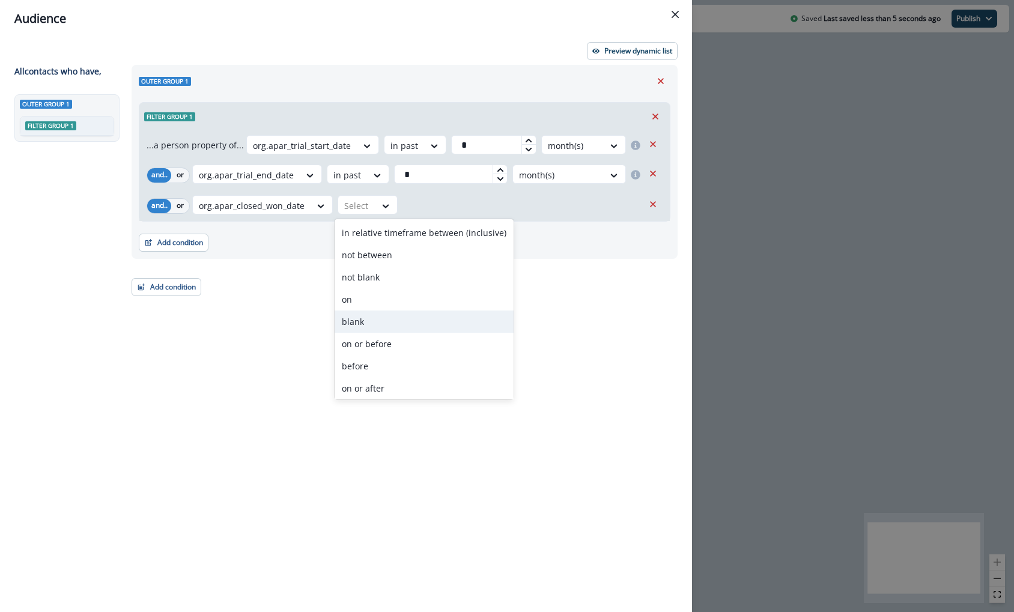
click at [400, 311] on div "blank" at bounding box center [424, 322] width 179 height 22
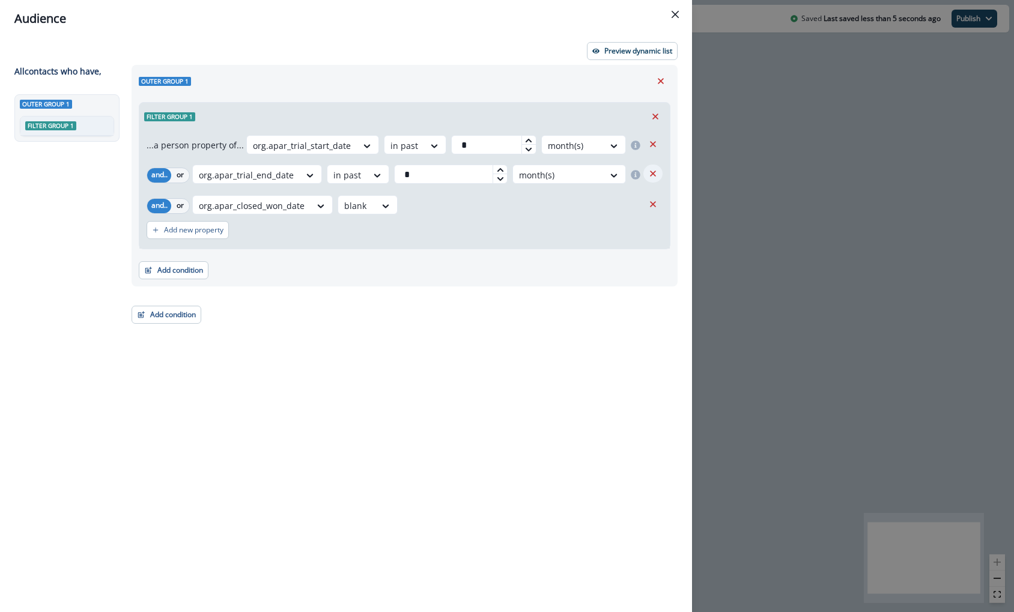
click at [655, 172] on icon "Remove" at bounding box center [653, 173] width 11 height 11
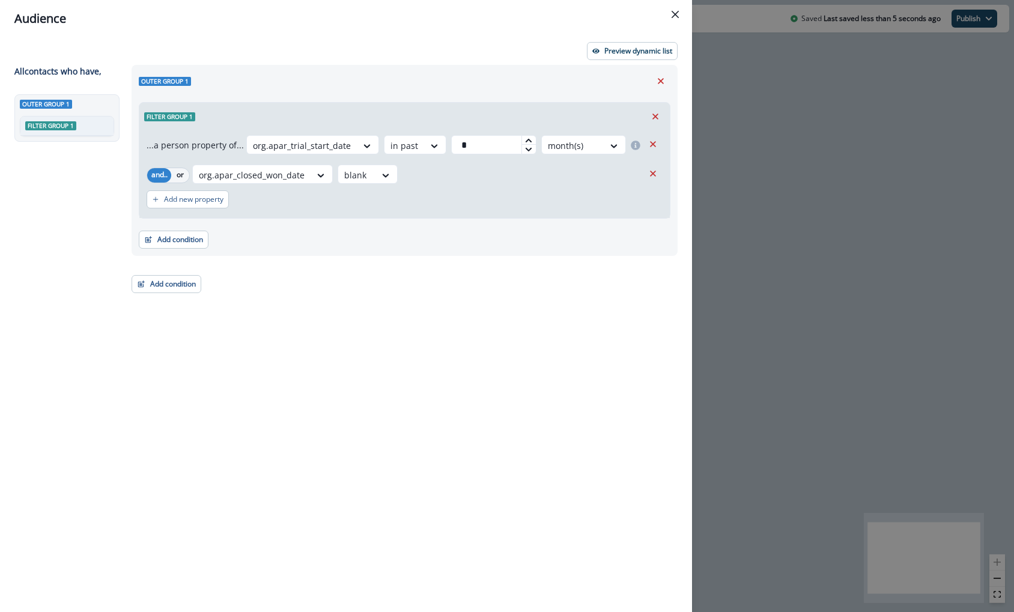
click at [537, 347] on div "Outer group 1 Filter group 1 ...a person property of... org.apar_trial_start_da…" at bounding box center [400, 316] width 553 height 503
click at [660, 47] on p "Preview dynamic list" at bounding box center [638, 51] width 68 height 8
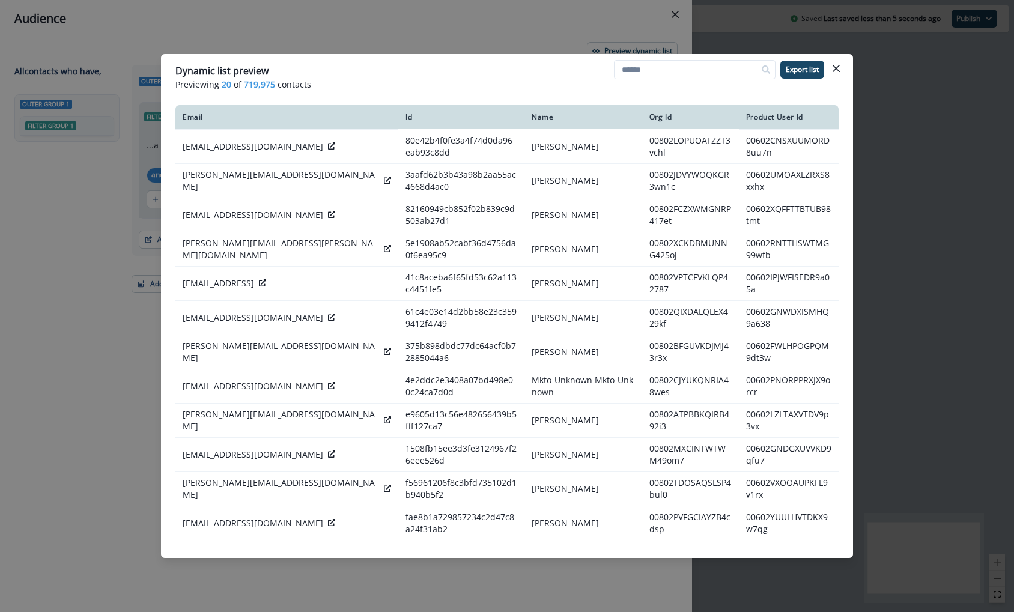
click at [846, 62] on header "Dynamic list preview Previewing 20 of 719,975 contacts Export list" at bounding box center [507, 77] width 692 height 46
click at [839, 67] on icon "Close" at bounding box center [836, 68] width 7 height 7
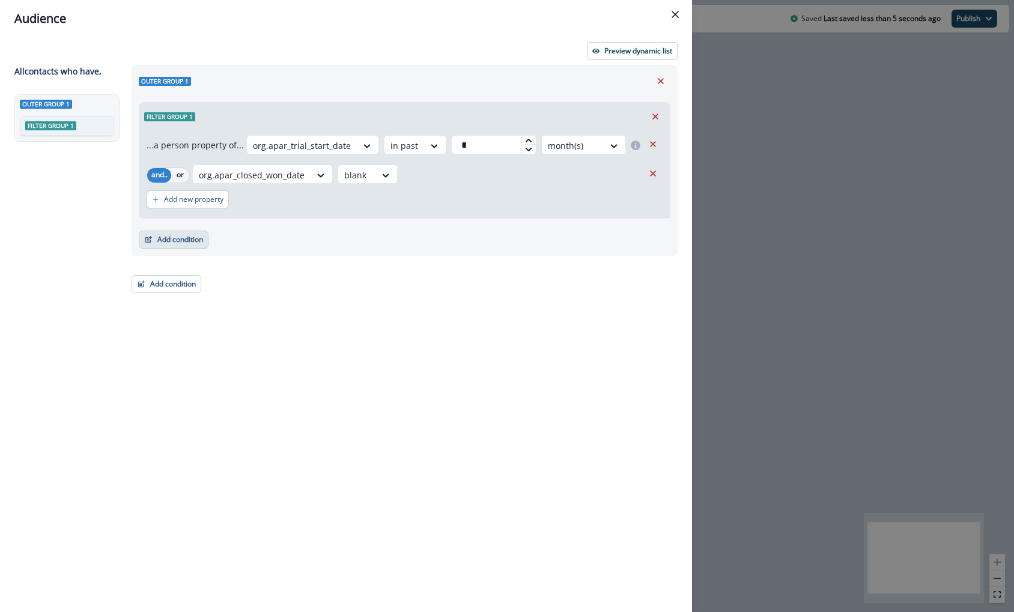
click at [193, 246] on button "Add condition" at bounding box center [174, 240] width 70 height 18
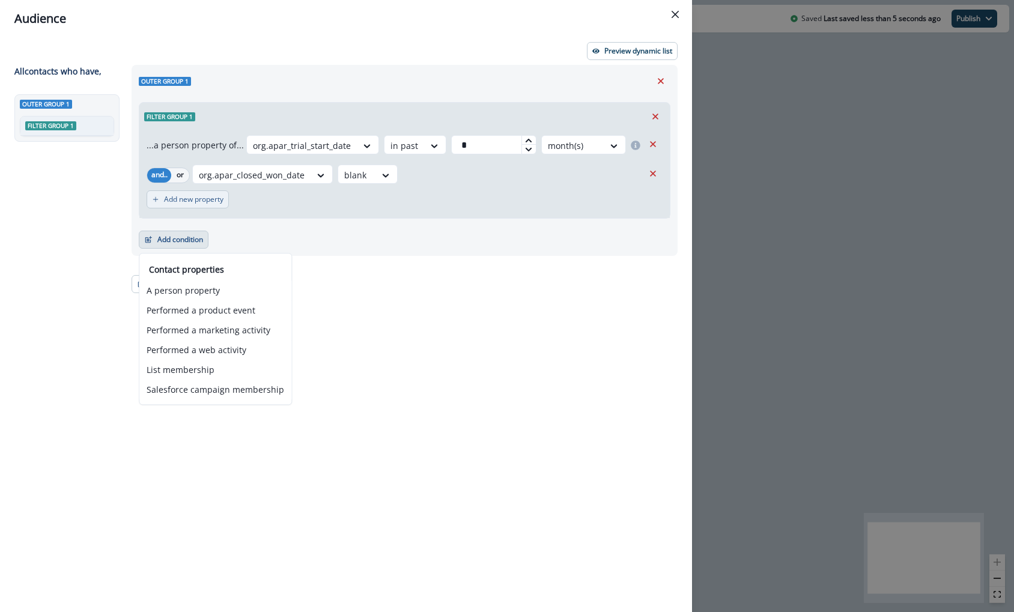
click at [192, 205] on button "Add new property" at bounding box center [188, 199] width 82 height 18
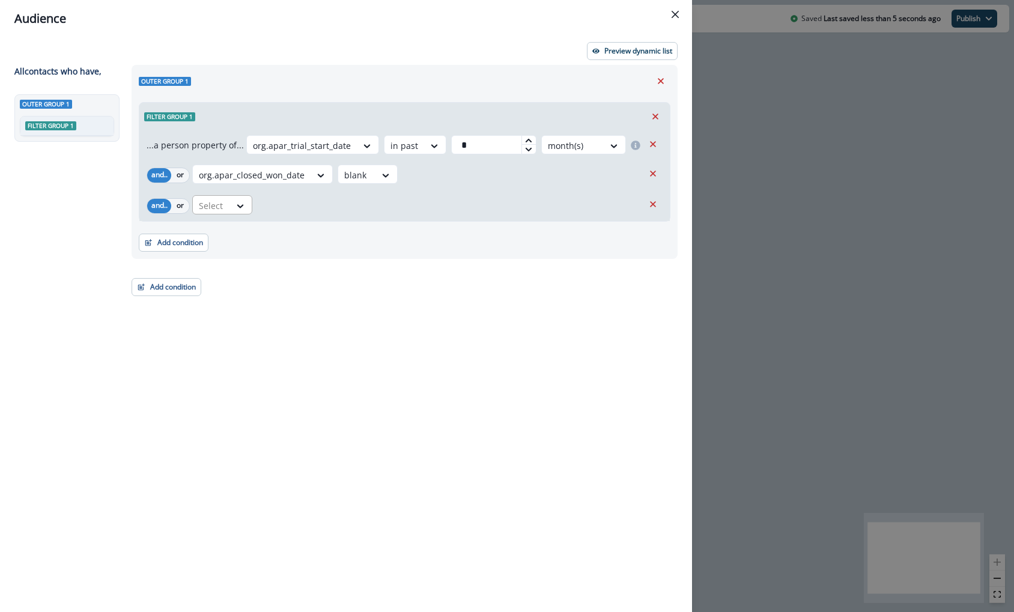
click at [211, 213] on div "Select" at bounding box center [211, 206] width 37 height 20
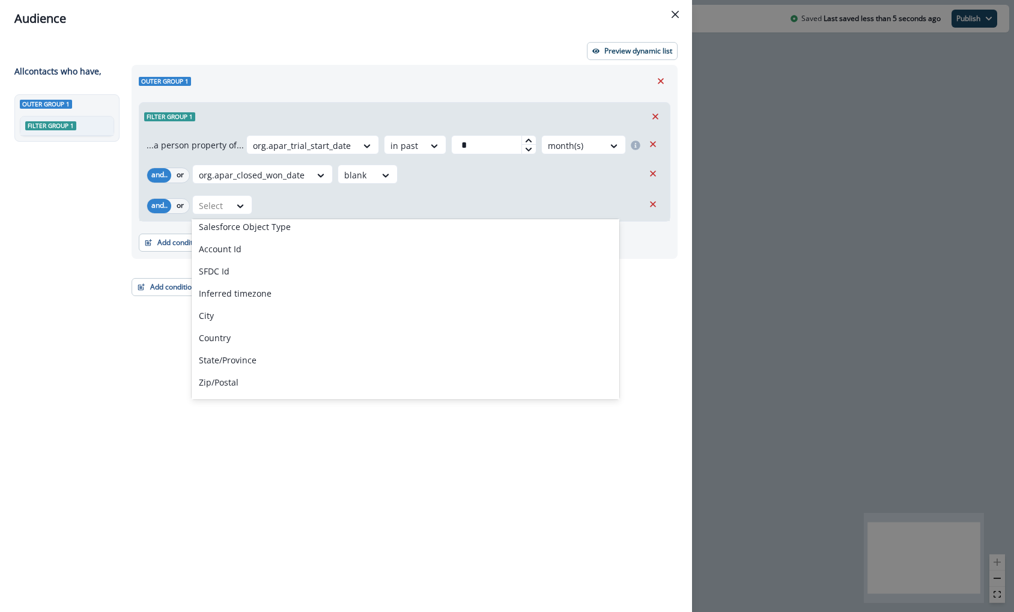
scroll to position [327, 0]
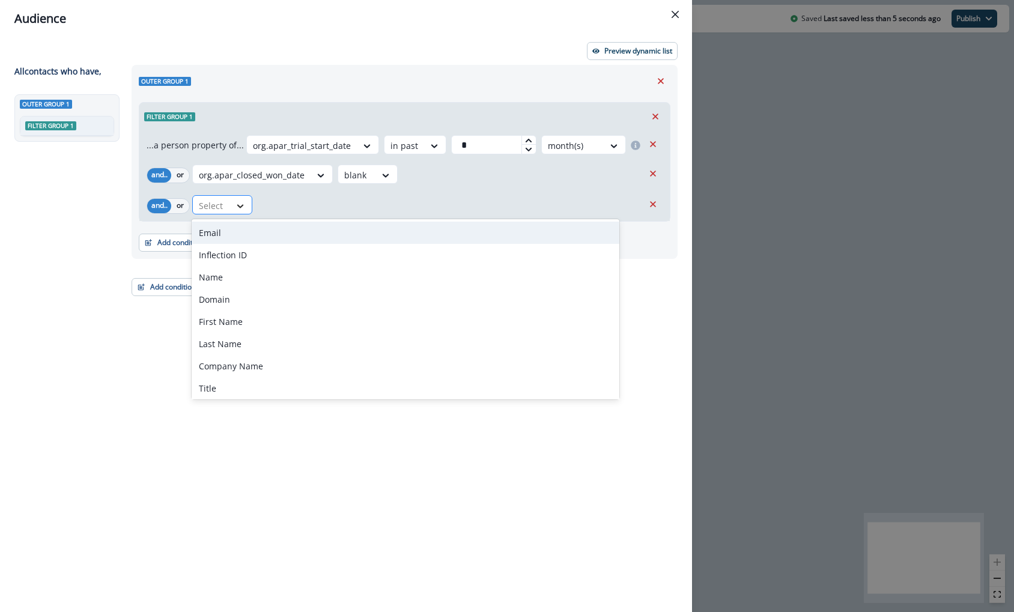
click at [230, 208] on div at bounding box center [240, 206] width 20 height 12
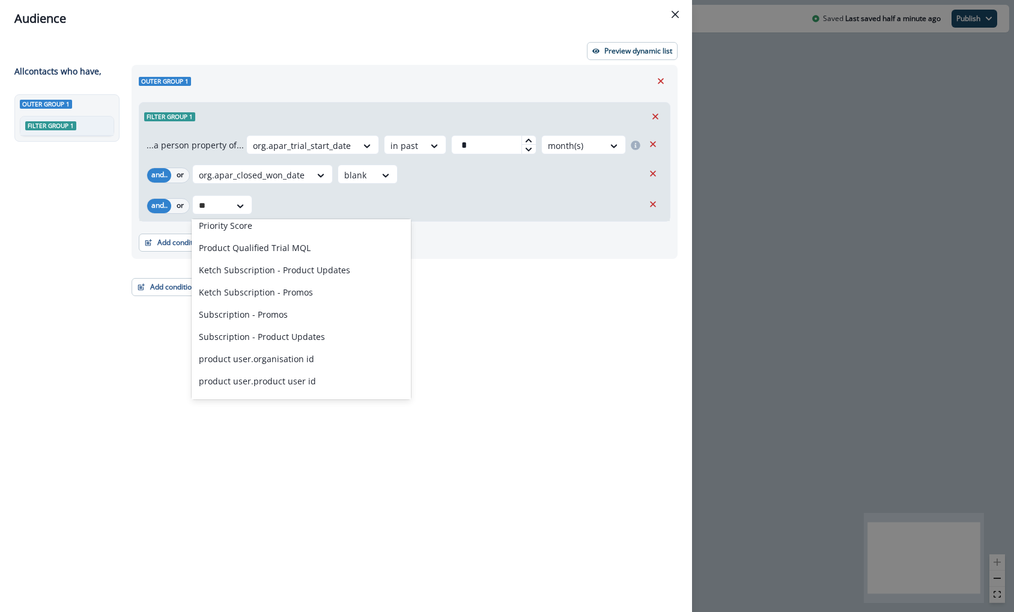
scroll to position [0, 0]
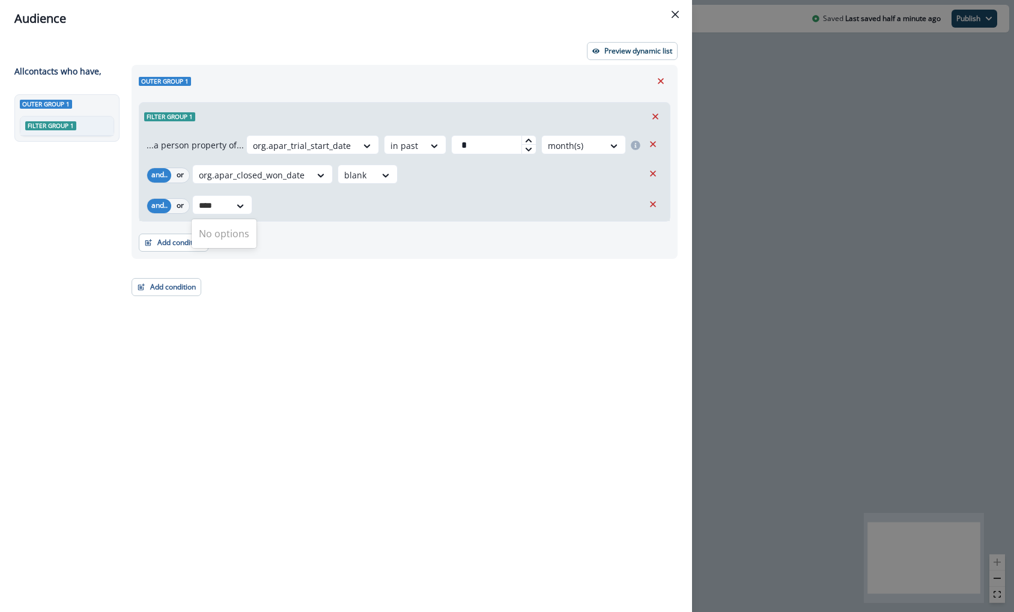
type input "***"
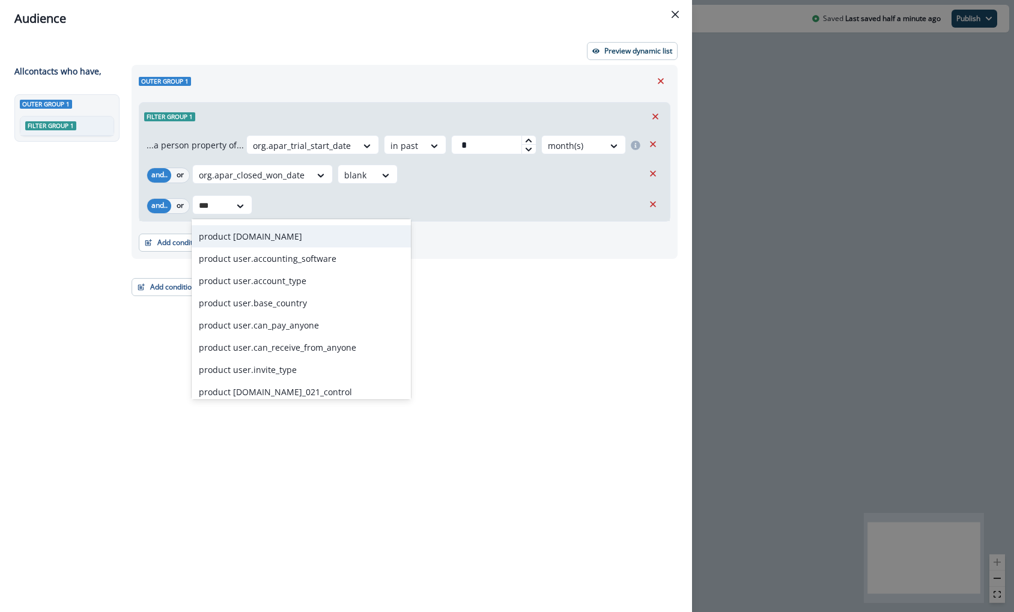
scroll to position [219, 0]
click at [306, 277] on div "product user.account_type" at bounding box center [301, 280] width 219 height 22
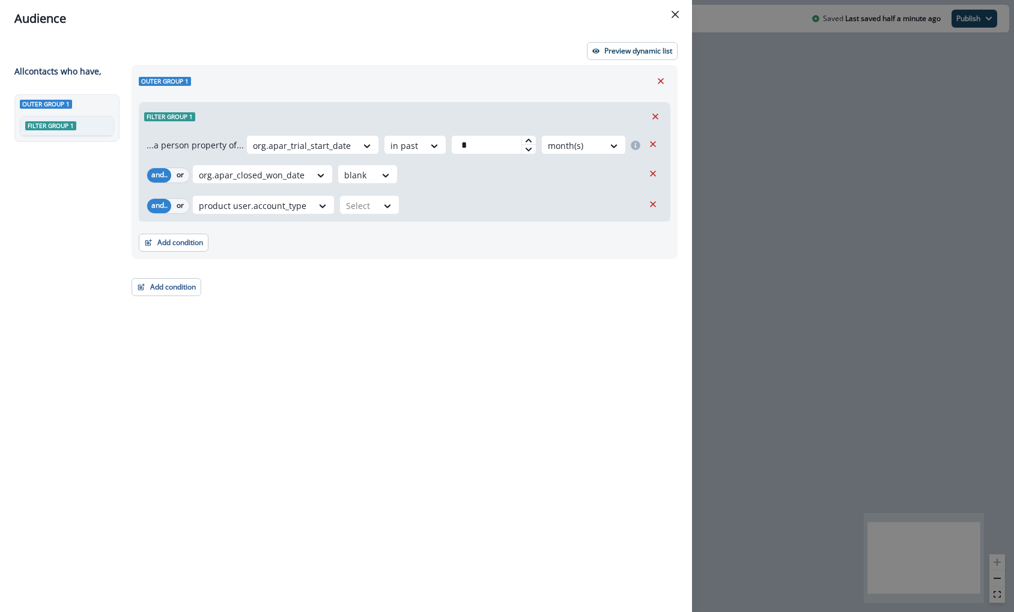
click at [384, 217] on div "...a person property of... org.apar_trial_start_date in past * month(s) and.. o…" at bounding box center [404, 175] width 531 height 91
click at [385, 200] on icon at bounding box center [387, 206] width 11 height 12
click at [383, 204] on icon at bounding box center [387, 206] width 11 height 12
click at [383, 228] on div "not equal to" at bounding box center [383, 233] width 94 height 22
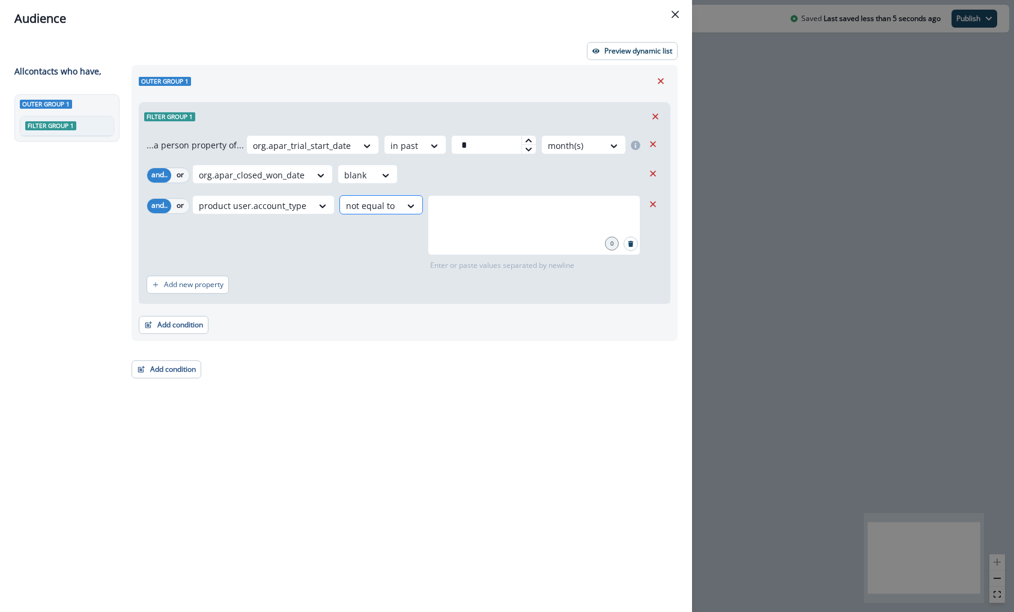
click at [401, 198] on div at bounding box center [412, 206] width 22 height 20
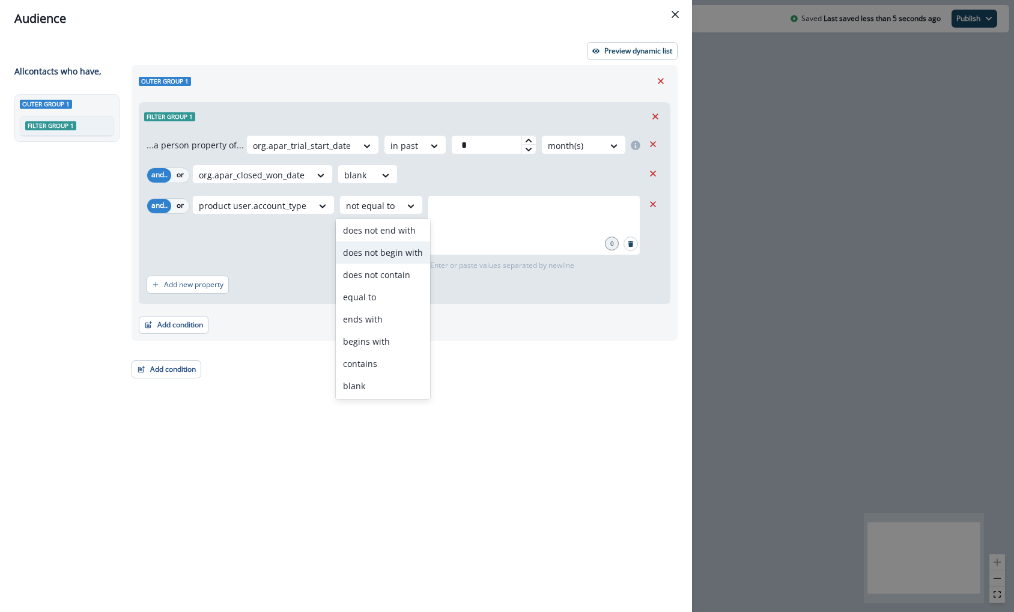
scroll to position [16, 0]
click at [398, 243] on div "not blank" at bounding box center [383, 239] width 94 height 22
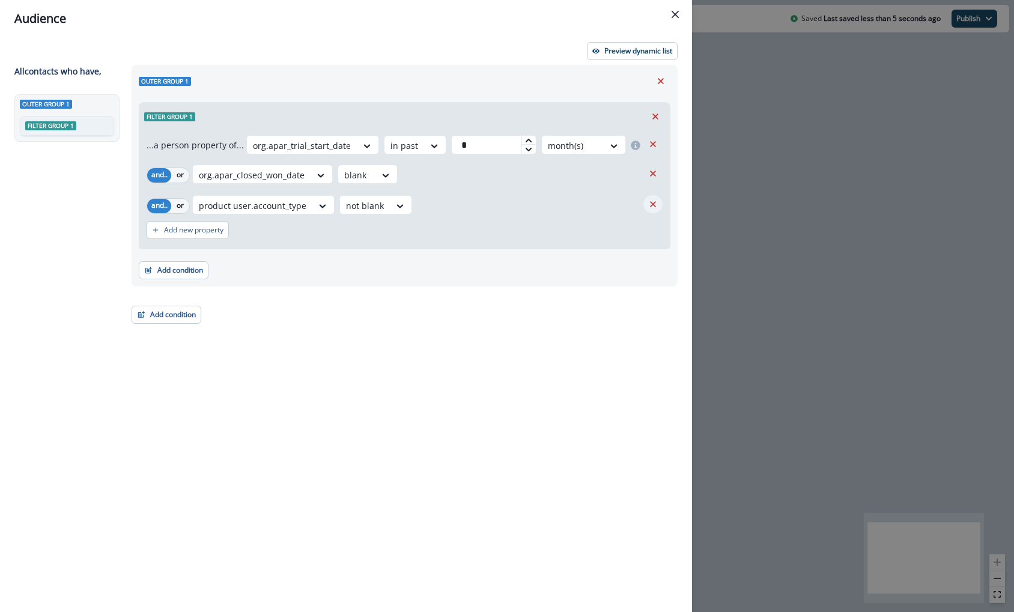
click at [648, 199] on icon "Remove" at bounding box center [653, 204] width 11 height 11
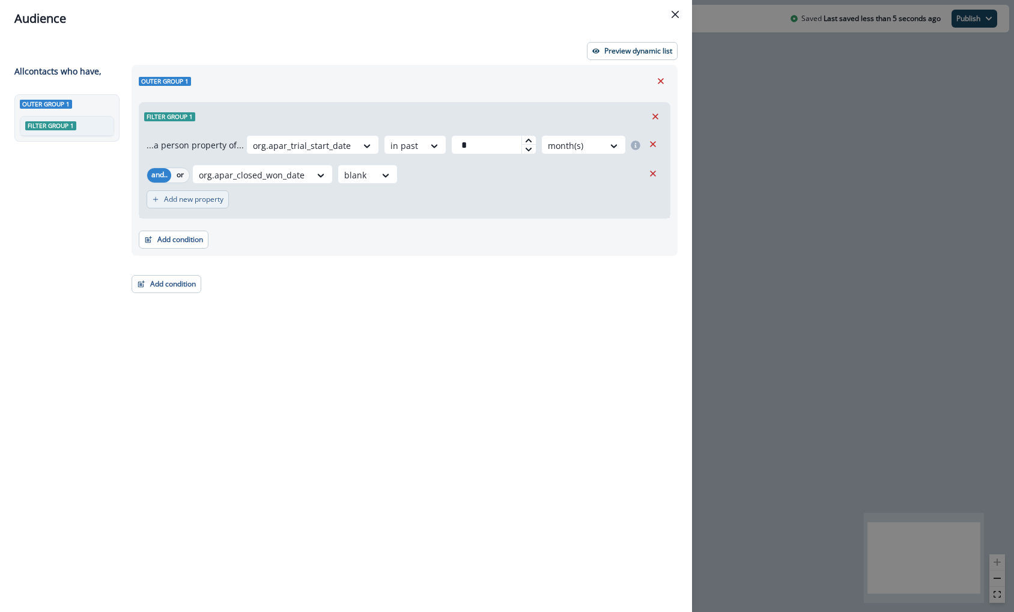
click at [189, 202] on p "Add new property" at bounding box center [193, 199] width 59 height 8
click at [225, 175] on div at bounding box center [252, 175] width 106 height 15
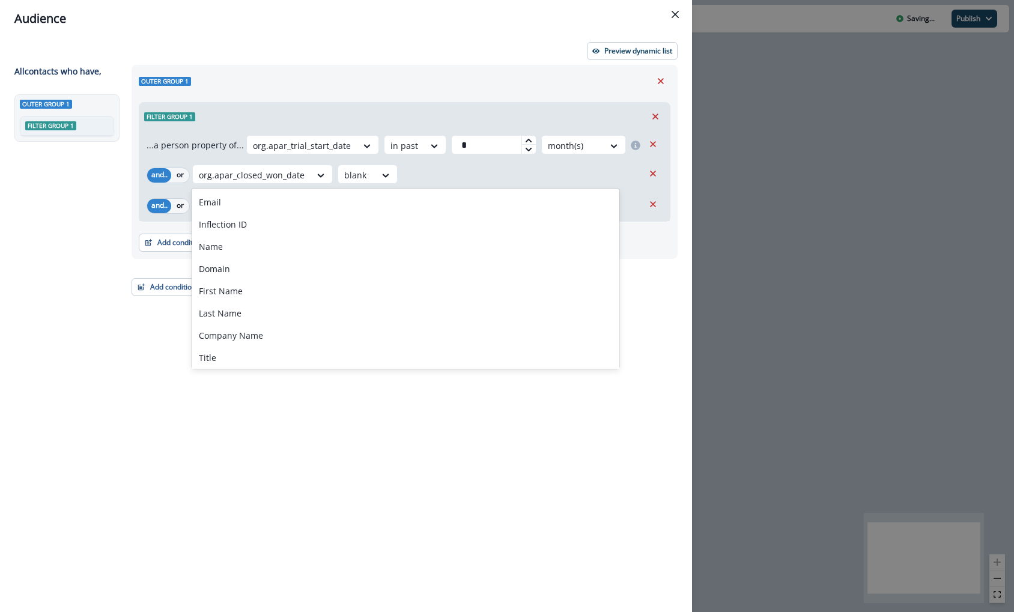
click at [181, 161] on div "...a person property of... org.apar_trial_start_date in past * month(s) and.. o…" at bounding box center [404, 175] width 531 height 91
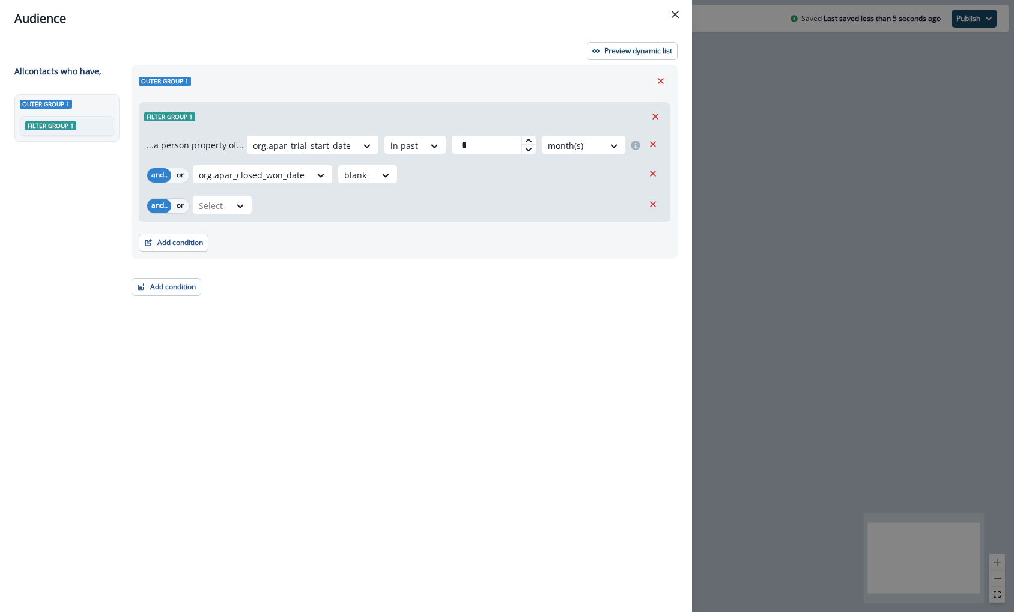
click at [211, 217] on div "...a person property of... org.apar_trial_start_date in past * month(s) and.. o…" at bounding box center [404, 175] width 531 height 91
click at [213, 205] on div at bounding box center [211, 205] width 25 height 15
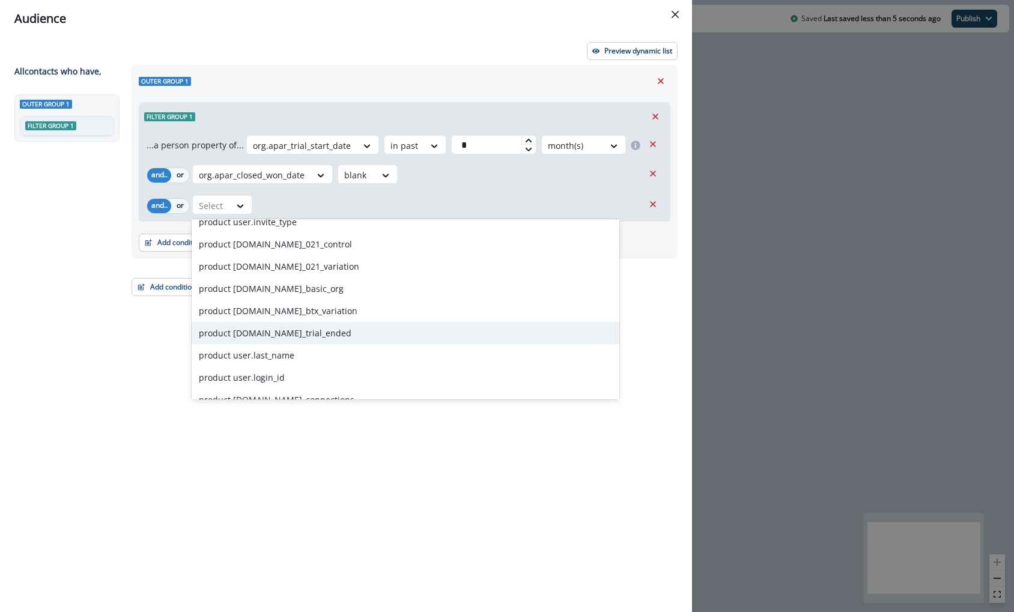
scroll to position [2764, 0]
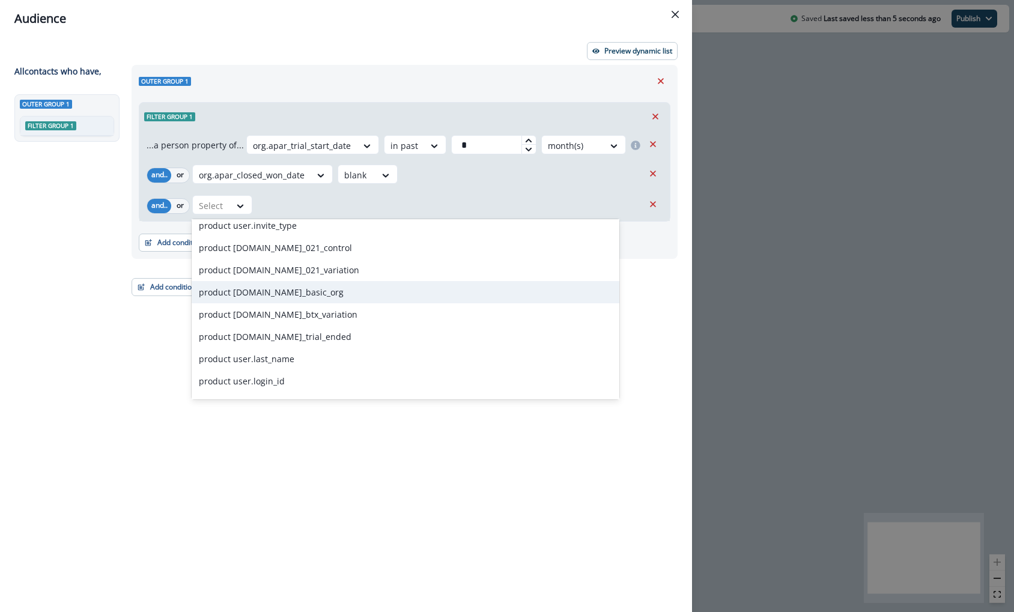
click at [298, 293] on div "product [DOMAIN_NAME]_basic_org" at bounding box center [406, 292] width 428 height 22
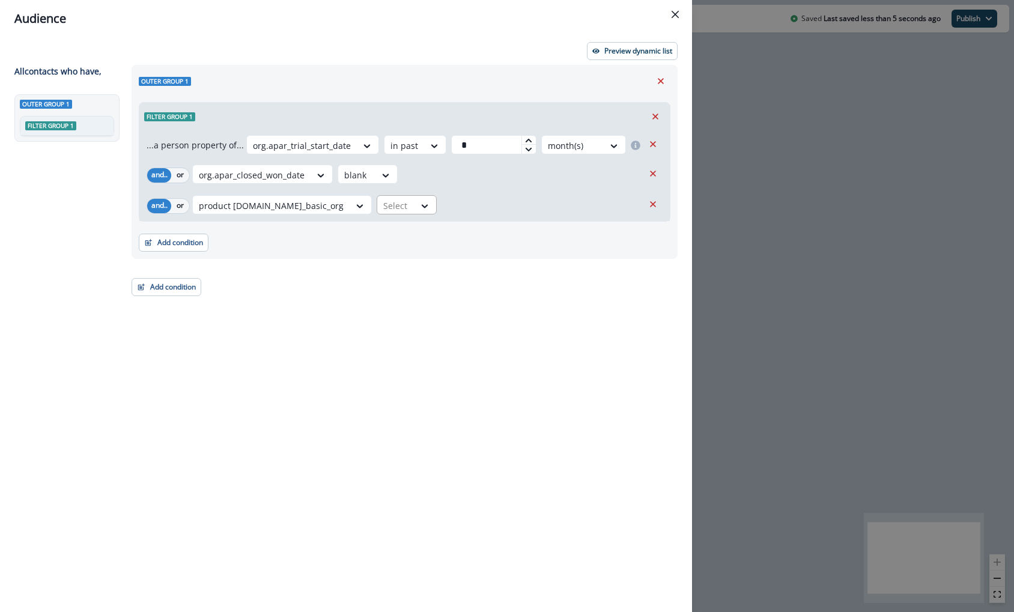
click at [415, 196] on div at bounding box center [426, 206] width 22 height 20
click at [567, 207] on div "product [DOMAIN_NAME]_basic_org false, 1 of 2. 2 results available. Use Up and …" at bounding box center [417, 204] width 451 height 19
click at [657, 205] on icon "Remove" at bounding box center [653, 204] width 11 height 11
click at [193, 208] on button "Add new property" at bounding box center [188, 199] width 82 height 18
click at [228, 211] on div "Select" at bounding box center [211, 206] width 37 height 20
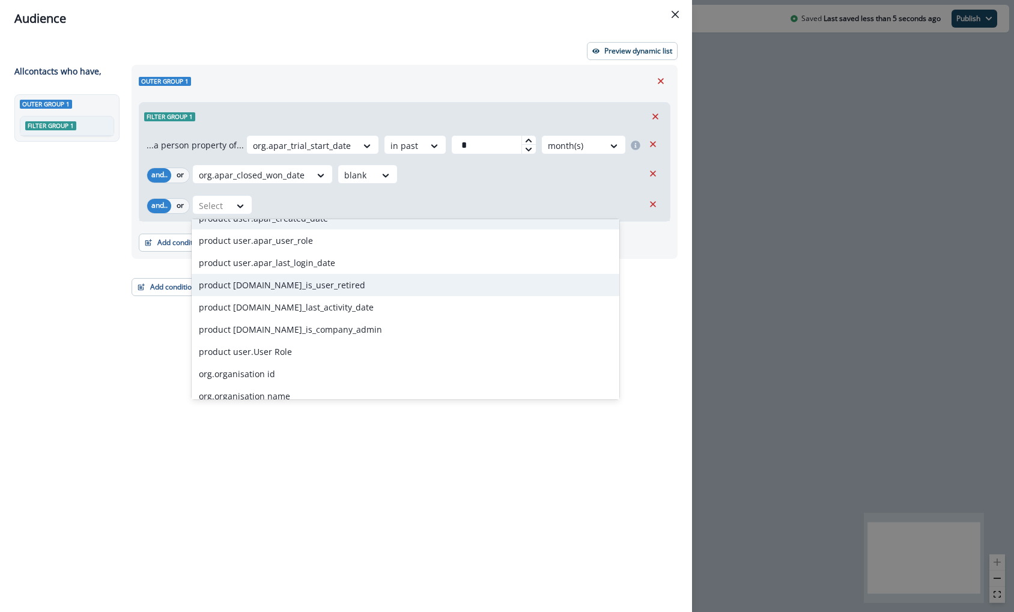
scroll to position [3440, 0]
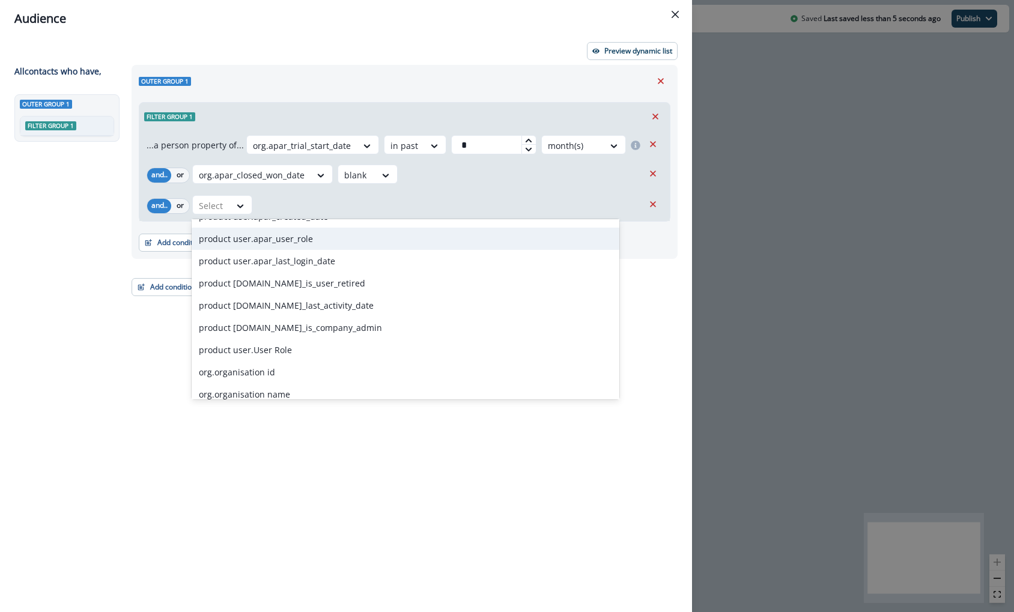
click at [380, 249] on div "product user.apar_user_role" at bounding box center [406, 239] width 428 height 22
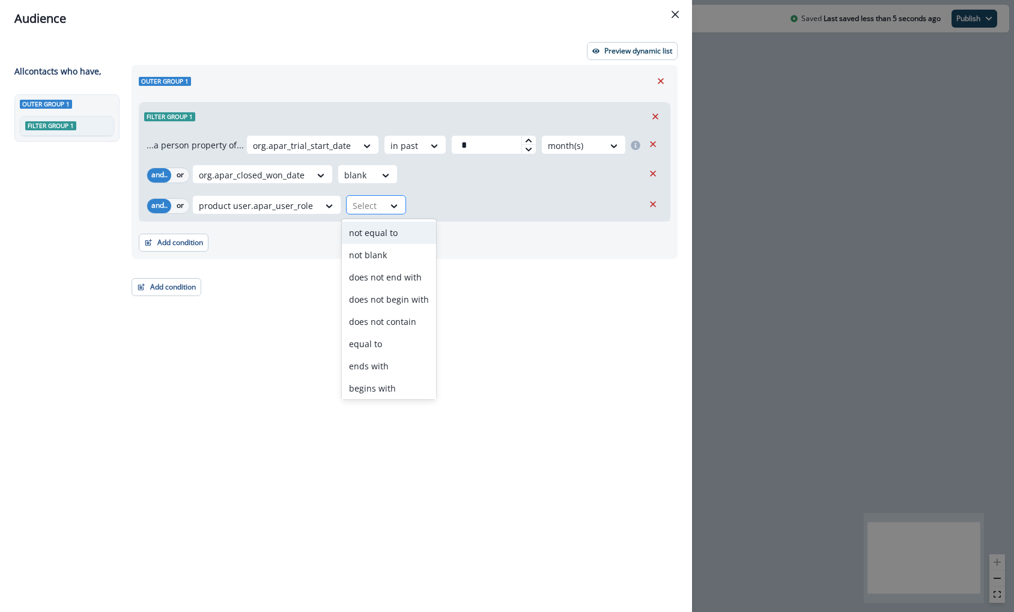
click at [396, 212] on div at bounding box center [395, 206] width 22 height 20
click at [390, 302] on div "equal to" at bounding box center [389, 297] width 94 height 22
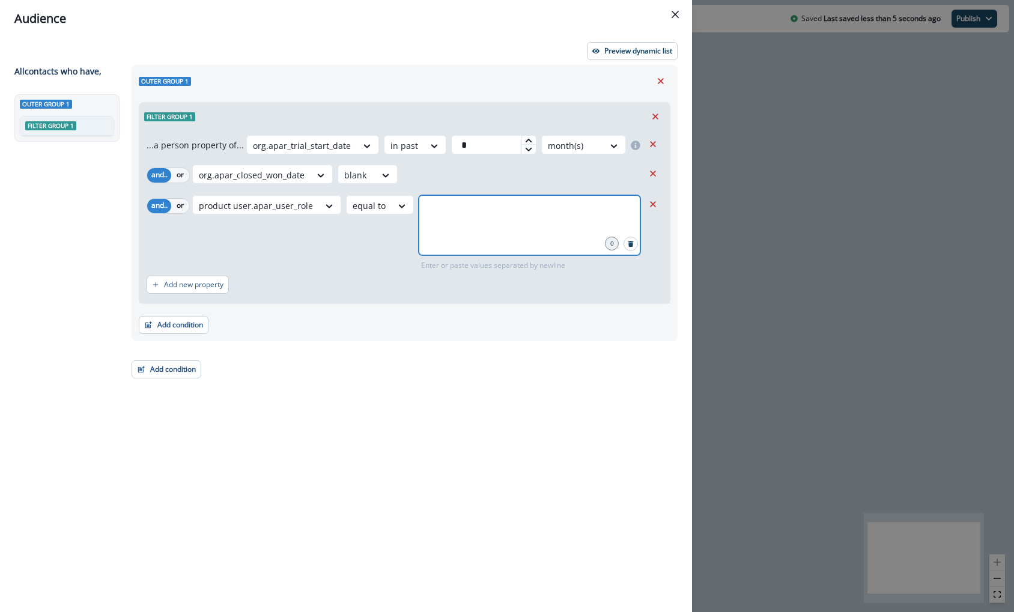
click at [467, 218] on input "text" at bounding box center [530, 210] width 218 height 24
type input "*****"
click at [453, 365] on div "Outer group 1 Filter group 1 ...a person property of... org.apar_trial_start_da…" at bounding box center [400, 316] width 553 height 503
click at [646, 52] on p "Preview dynamic list" at bounding box center [638, 51] width 68 height 8
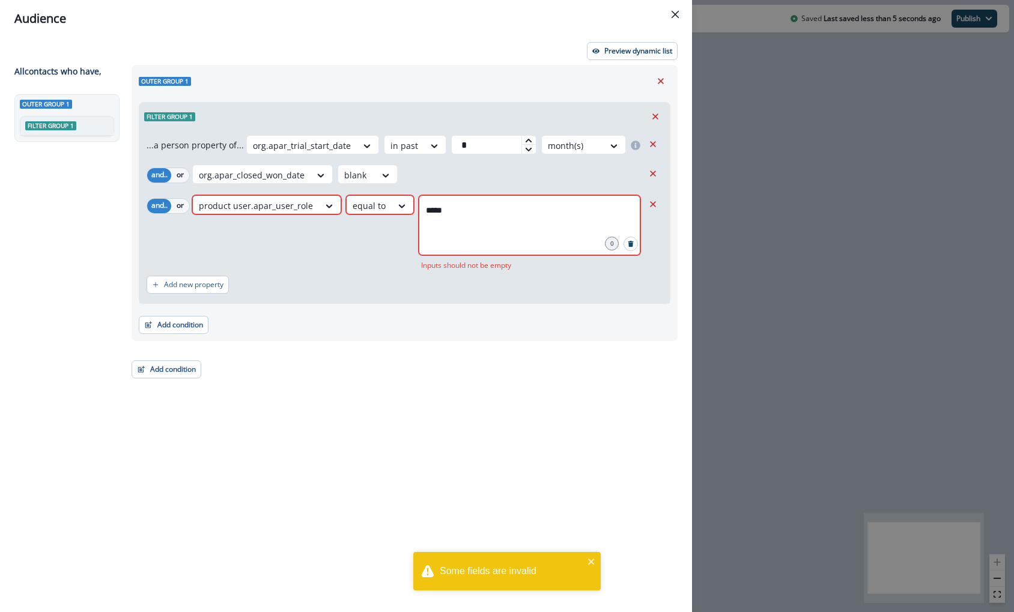
click at [608, 230] on div "*****" at bounding box center [530, 225] width 222 height 60
click at [621, 214] on input "*****" at bounding box center [530, 210] width 218 height 24
click at [473, 344] on div "Outer group 1 Filter group 1 ...a person property of... org.apar_trial_start_da…" at bounding box center [400, 316] width 553 height 503
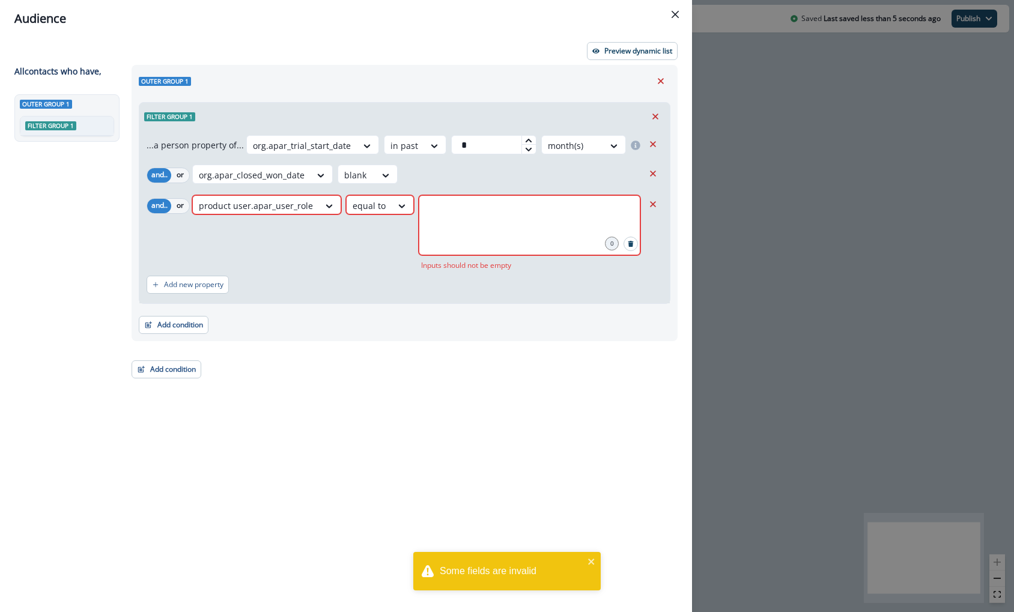
click at [398, 181] on div "org.apar_closed_won_date blank" at bounding box center [417, 174] width 451 height 19
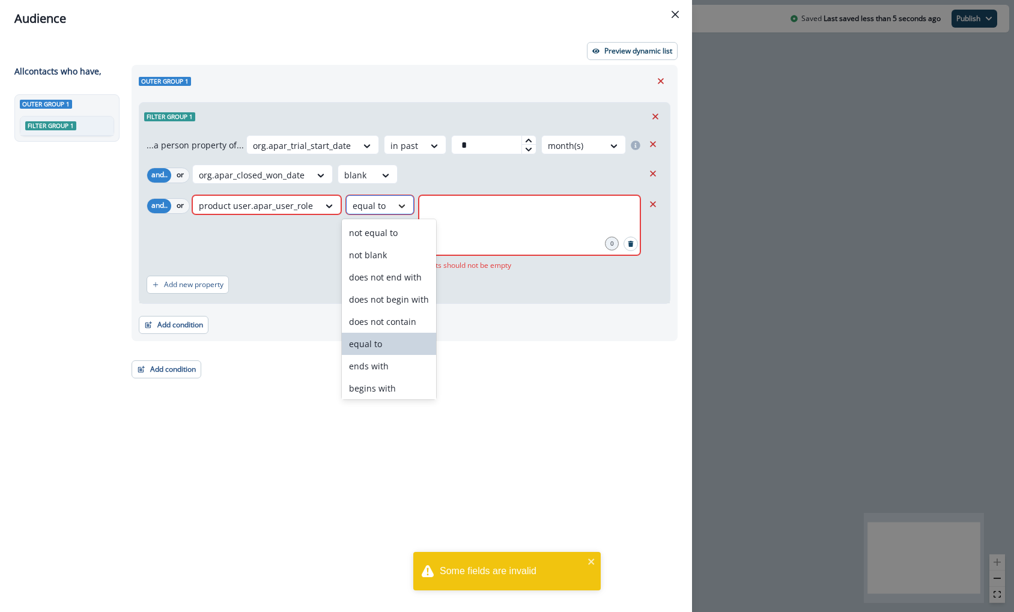
click at [399, 204] on icon at bounding box center [402, 206] width 7 height 4
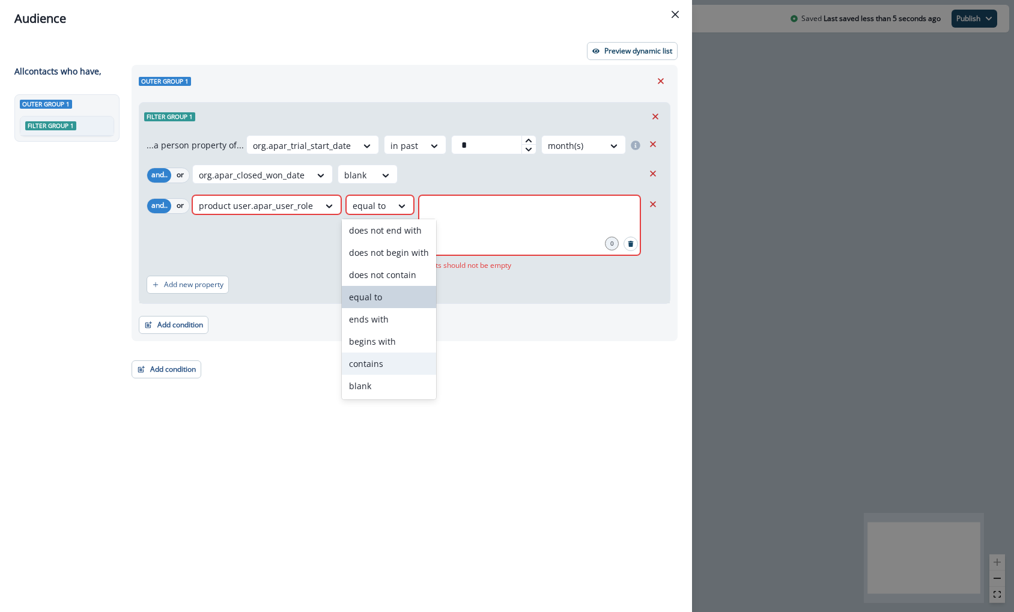
click at [377, 363] on div "contains" at bounding box center [389, 364] width 94 height 22
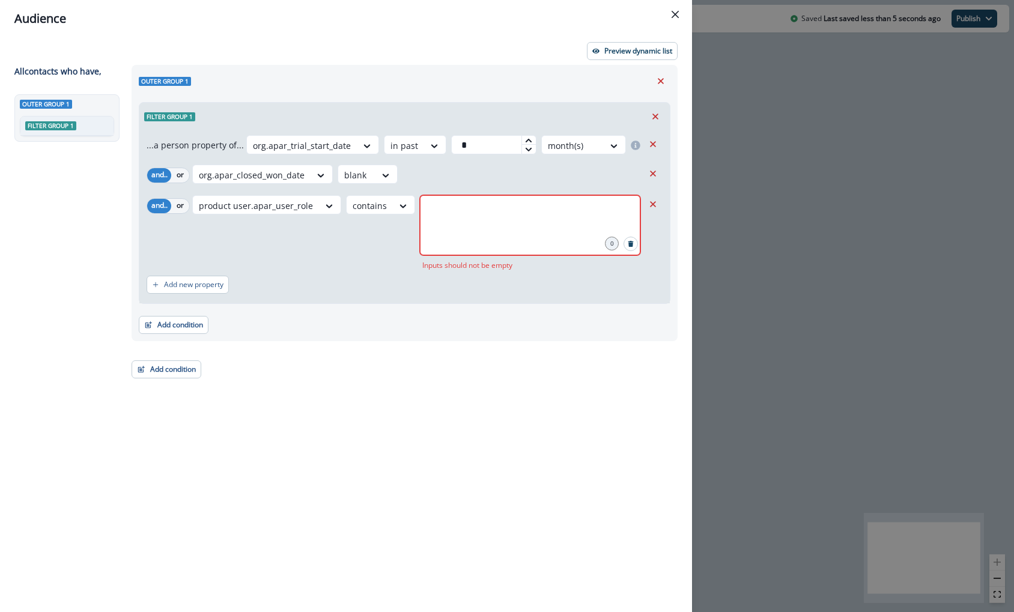
click at [509, 188] on div "...a person property of... org.apar_trial_start_date in past * month(s) and.. o…" at bounding box center [404, 216] width 531 height 173
click at [564, 214] on input "text" at bounding box center [530, 210] width 217 height 24
click at [615, 245] on div "0" at bounding box center [612, 244] width 14 height 14
click at [658, 195] on div "and.. or product user.apar_user_role contains 0 Inputs should not be empty" at bounding box center [405, 233] width 516 height 76
click at [658, 203] on icon "Remove" at bounding box center [653, 204] width 11 height 11
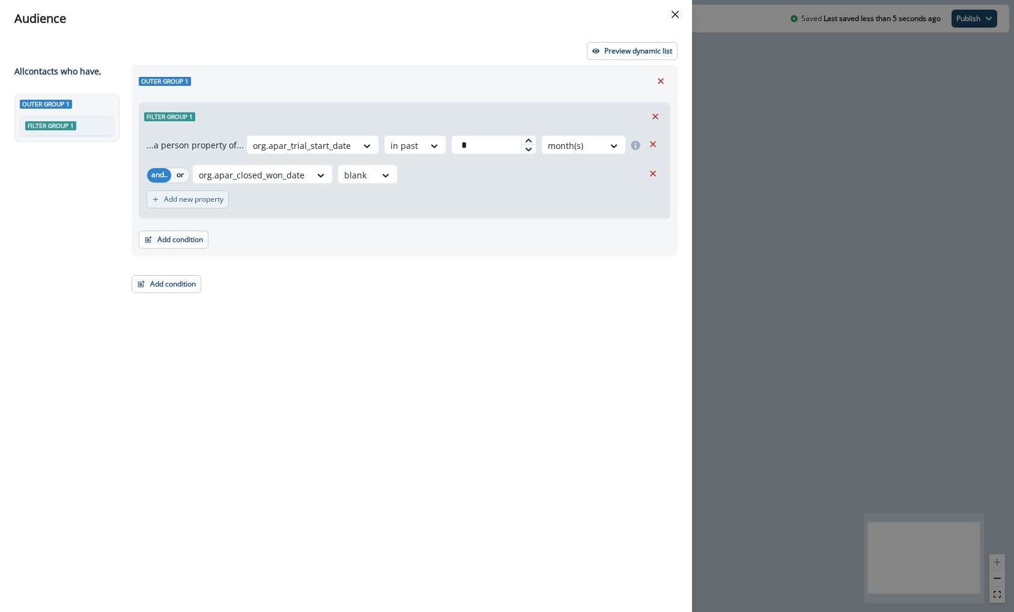
click at [196, 206] on button "Add new property" at bounding box center [188, 199] width 82 height 18
click at [237, 207] on icon at bounding box center [240, 206] width 11 height 12
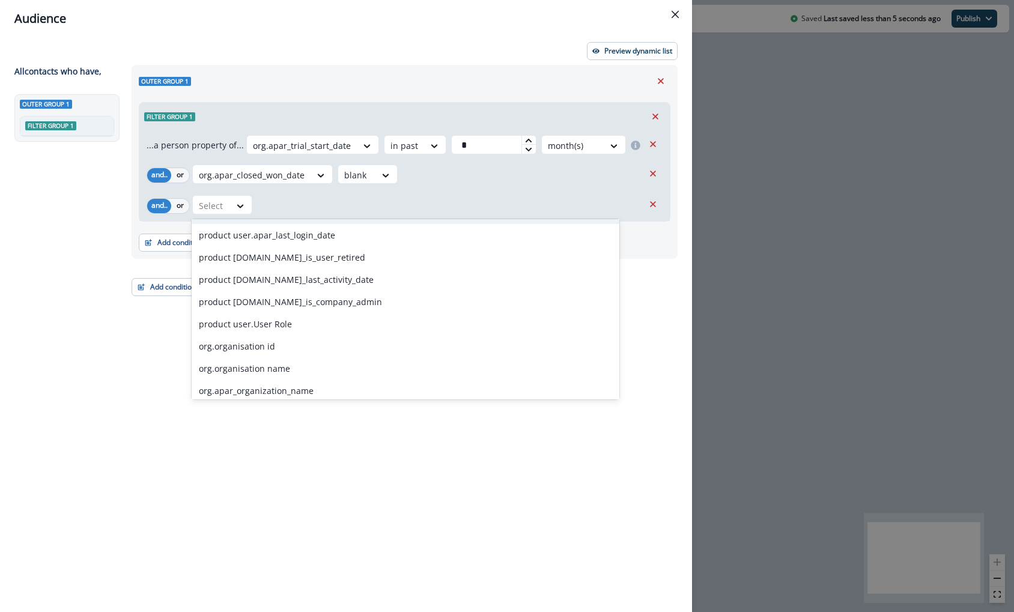
scroll to position [3483, 0]
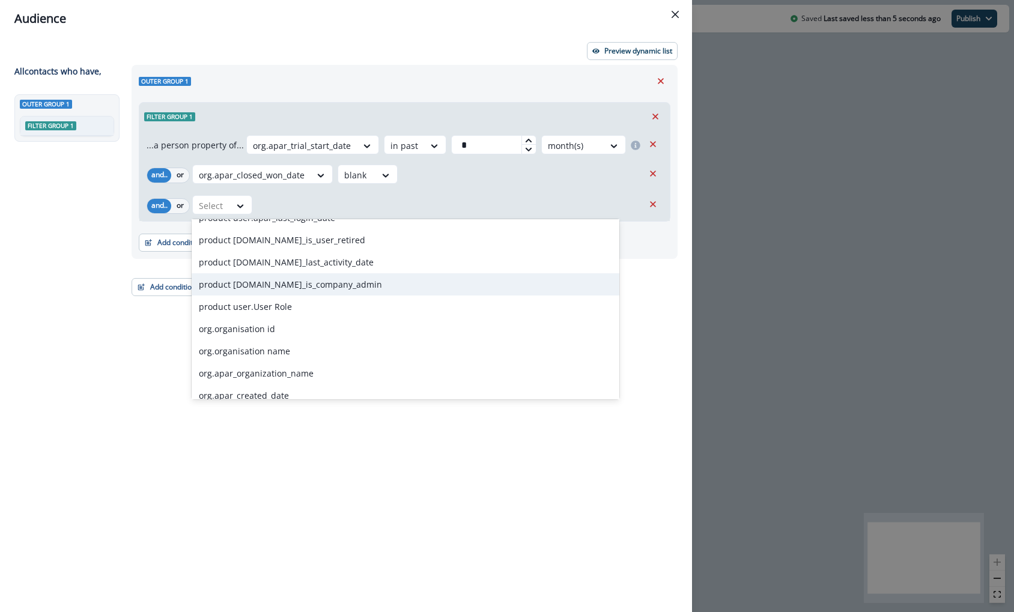
click at [240, 278] on div "product [DOMAIN_NAME]_is_company_admin" at bounding box center [406, 284] width 428 height 22
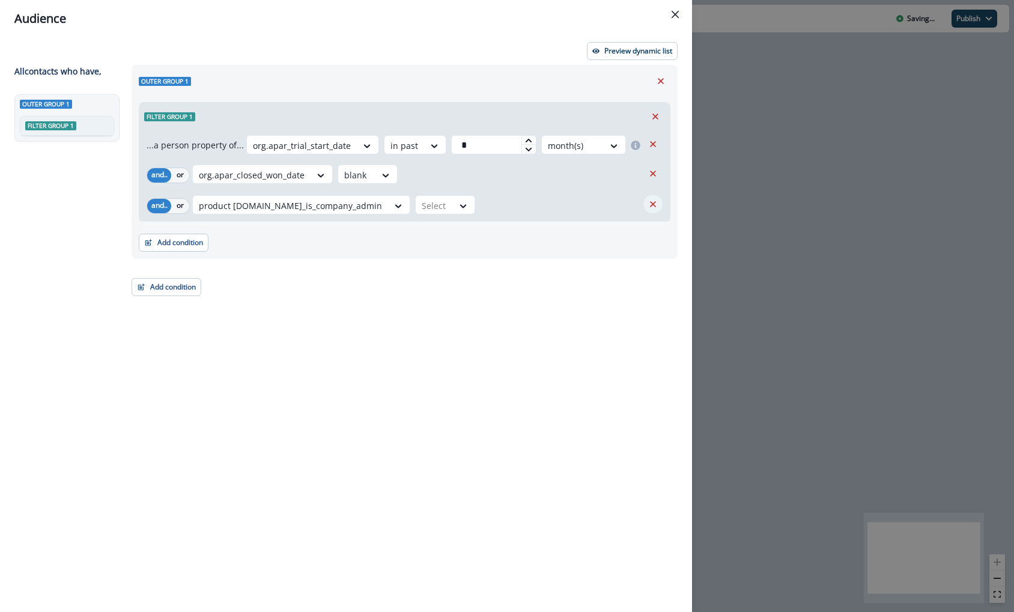
click at [654, 211] on button "Remove" at bounding box center [652, 204] width 19 height 18
click at [190, 201] on p "Add new property" at bounding box center [193, 199] width 59 height 8
click at [235, 205] on icon at bounding box center [240, 206] width 11 height 12
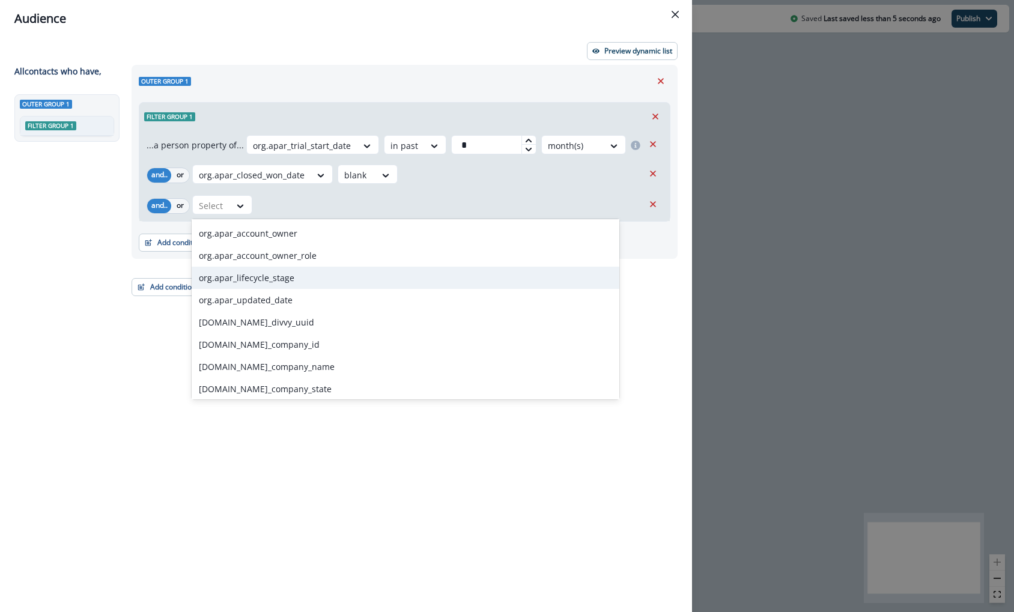
scroll to position [4142, 0]
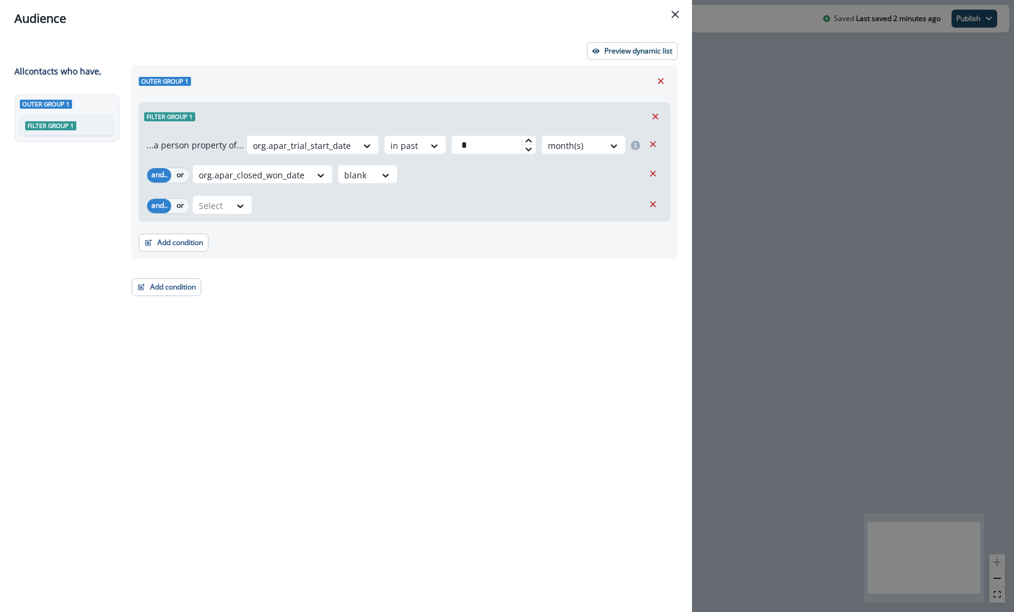
click at [234, 216] on div "and.. or option , selected. Select is focused ,type to refine list, press Down …" at bounding box center [395, 205] width 497 height 21
click at [235, 208] on icon at bounding box center [240, 206] width 11 height 12
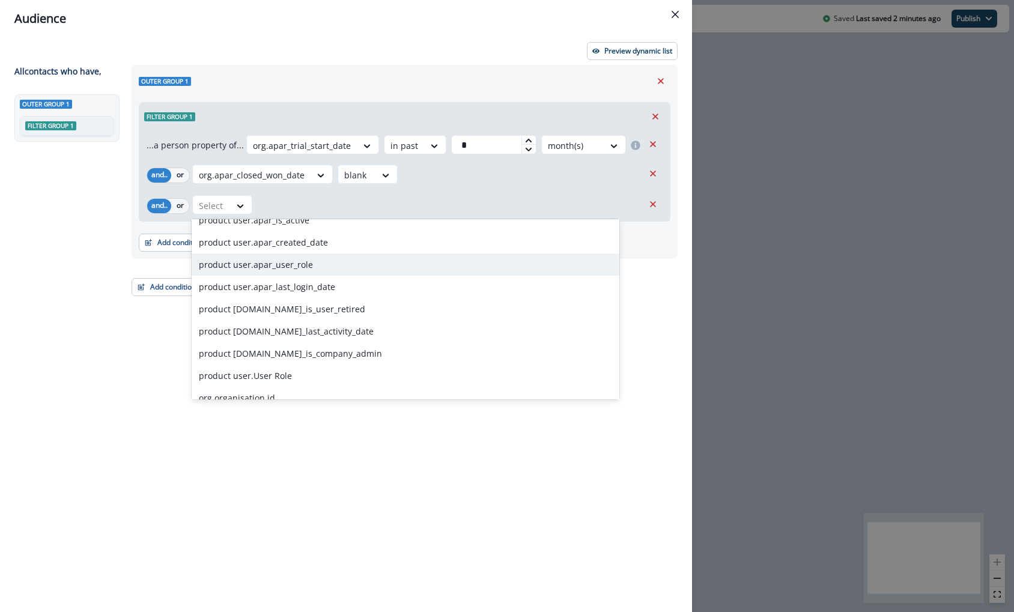
scroll to position [3415, 0]
click at [347, 269] on div "product user.apar_user_role" at bounding box center [406, 263] width 428 height 22
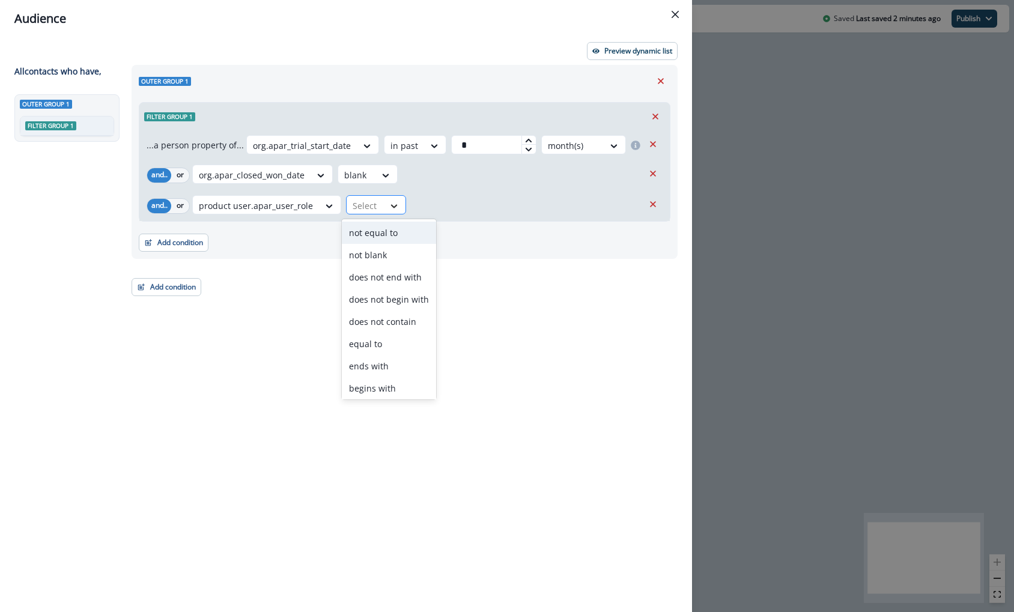
click at [396, 202] on div at bounding box center [394, 206] width 20 height 12
click at [257, 244] on div "Add condition Contact properties A person property Performed a product event Pe…" at bounding box center [405, 237] width 532 height 30
click at [651, 204] on icon "Remove" at bounding box center [653, 204] width 11 height 11
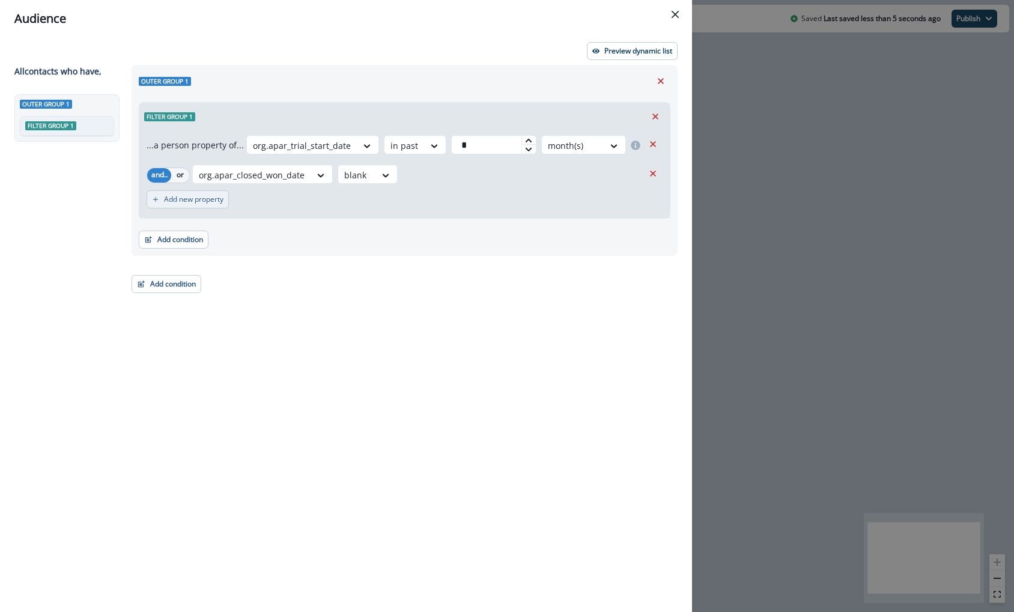
click at [223, 195] on p "Add new property" at bounding box center [193, 199] width 59 height 8
click at [235, 205] on icon at bounding box center [240, 206] width 11 height 12
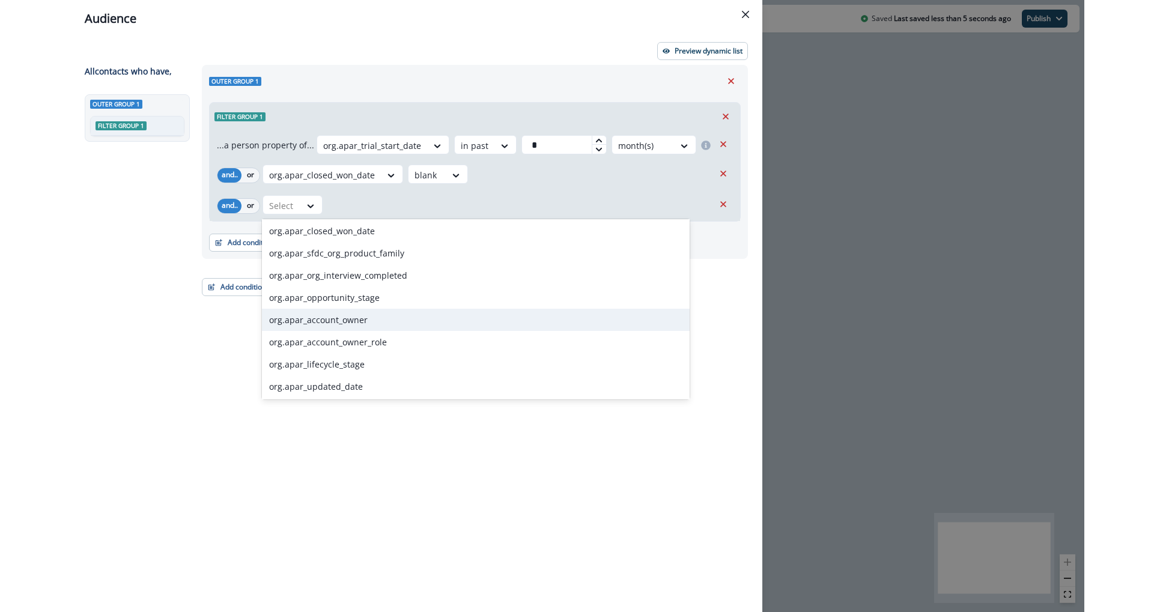
scroll to position [4161, 0]
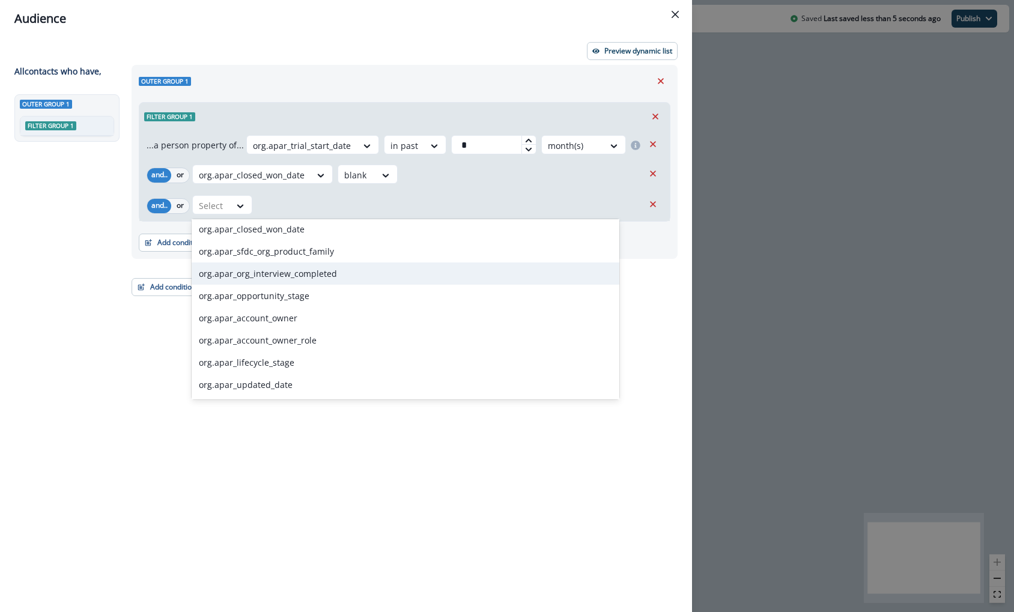
drag, startPoint x: 308, startPoint y: 255, endPoint x: 309, endPoint y: 270, distance: 14.5
click at [309, 270] on div "Email Inflection ID Name Domain First Name Last Name Company Name Title Unsubsc…" at bounding box center [406, 309] width 428 height 180
click at [309, 267] on div "org.apar_org_interview_completed" at bounding box center [406, 274] width 428 height 22
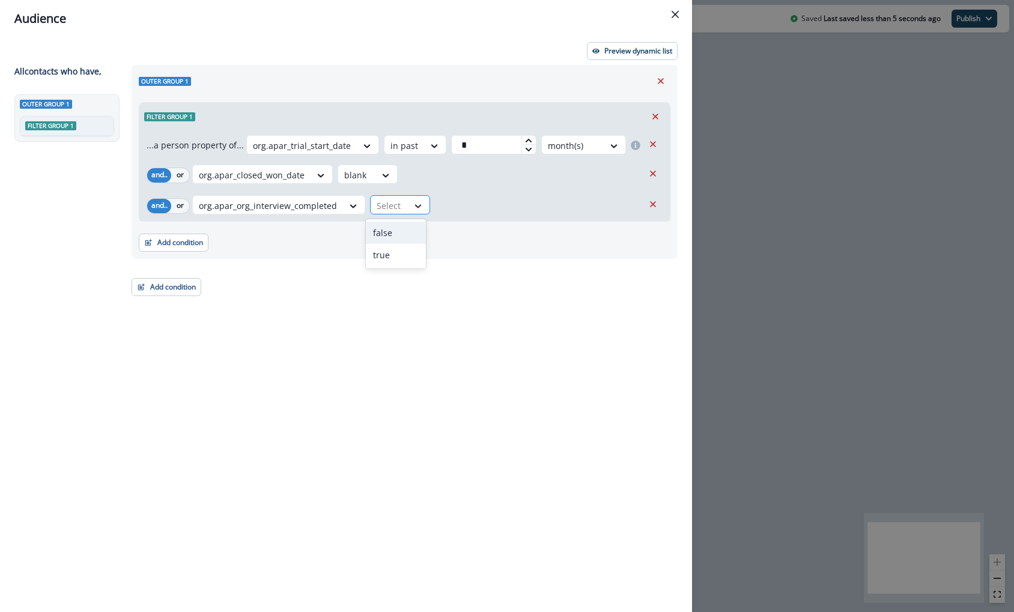
click at [424, 204] on div at bounding box center [419, 206] width 22 height 20
click at [407, 251] on div "true" at bounding box center [396, 255] width 60 height 22
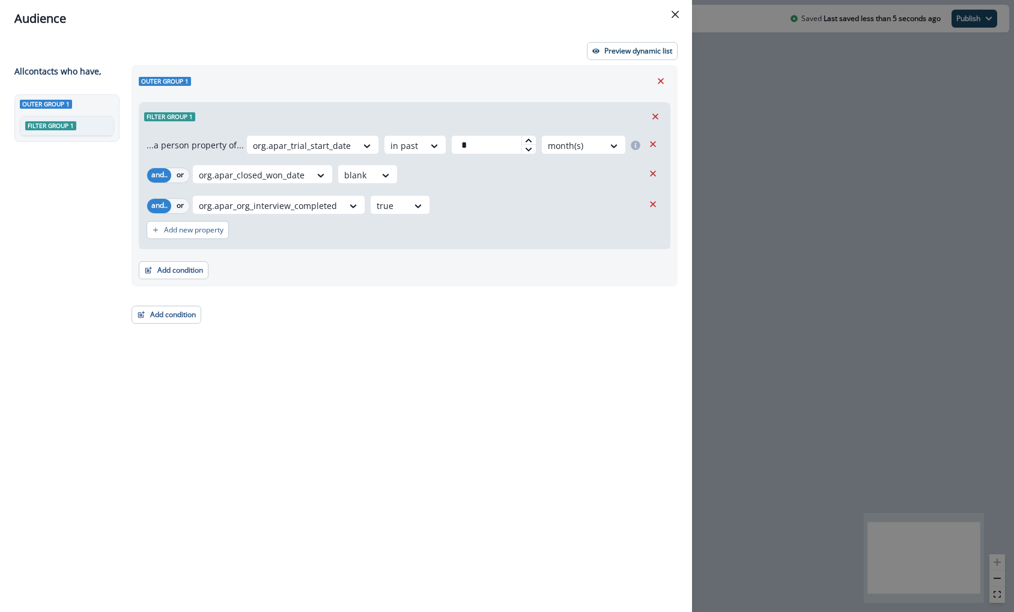
click at [473, 273] on div "Add condition Contact properties A person property Performed a product event Pe…" at bounding box center [405, 264] width 532 height 30
click at [649, 50] on p "Preview dynamic list" at bounding box center [638, 51] width 68 height 8
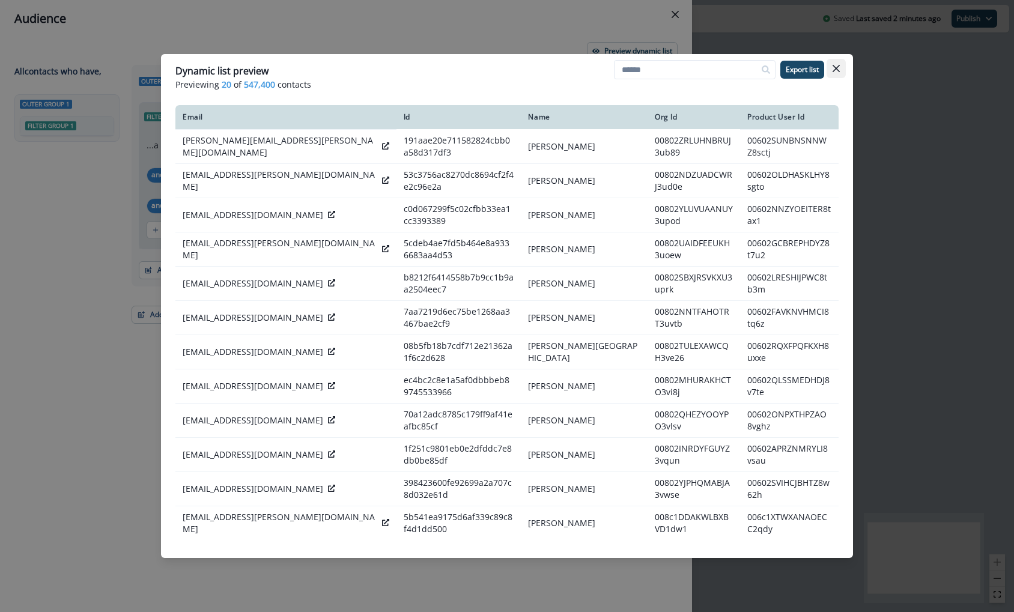
click at [836, 67] on icon "Close" at bounding box center [836, 68] width 7 height 7
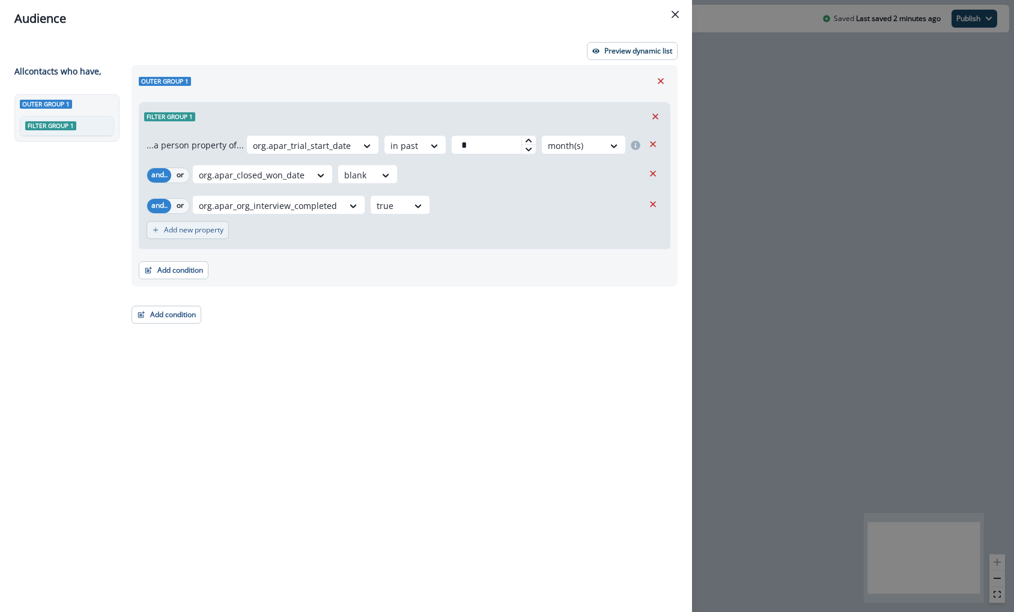
click at [196, 236] on button "Add new property" at bounding box center [188, 230] width 82 height 18
click at [219, 237] on div at bounding box center [211, 236] width 25 height 15
type input "*"
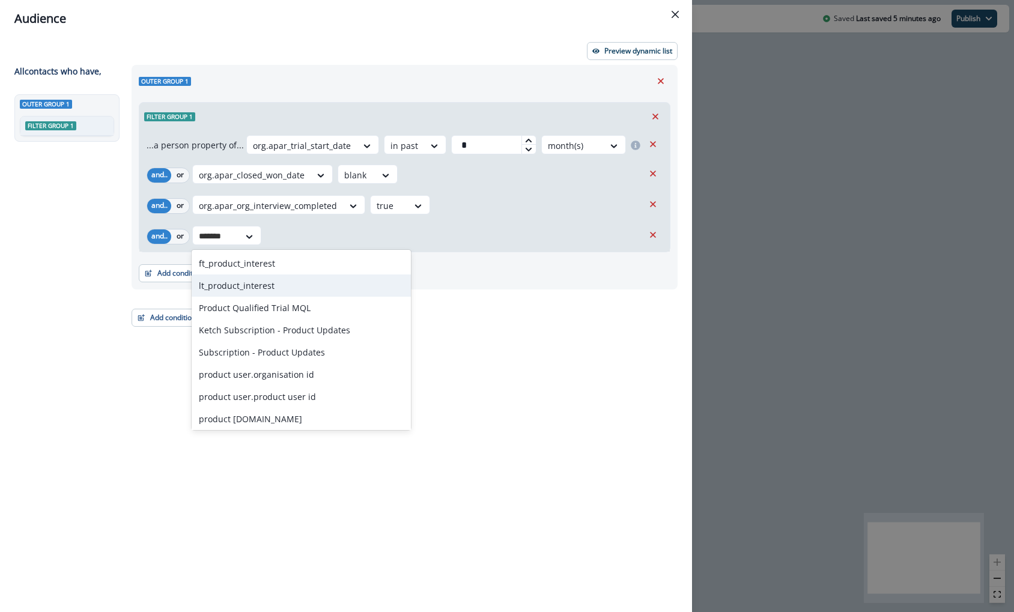
type input "*******"
